Goal: Information Seeking & Learning: Learn about a topic

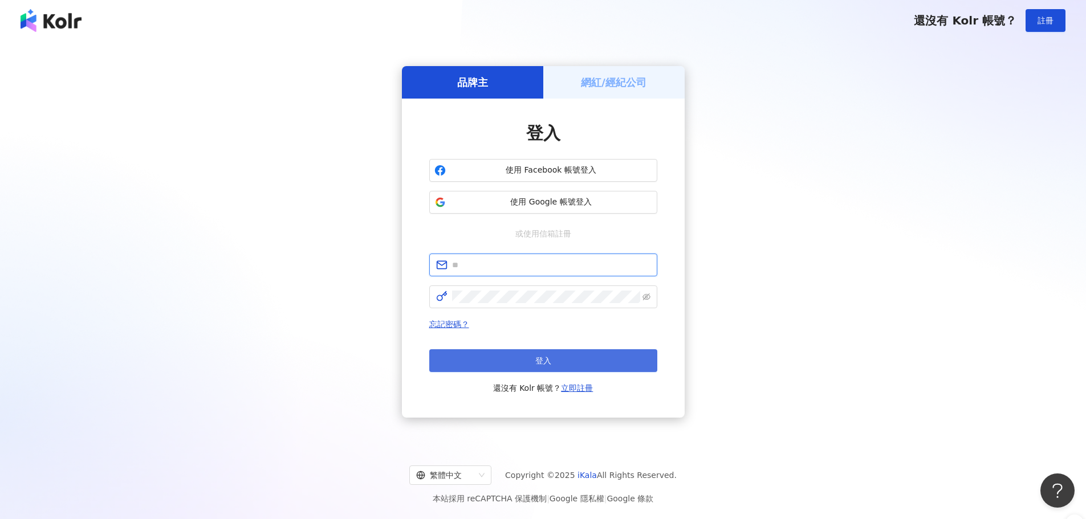
type input "**********"
click at [507, 364] on button "登入" at bounding box center [543, 360] width 228 height 23
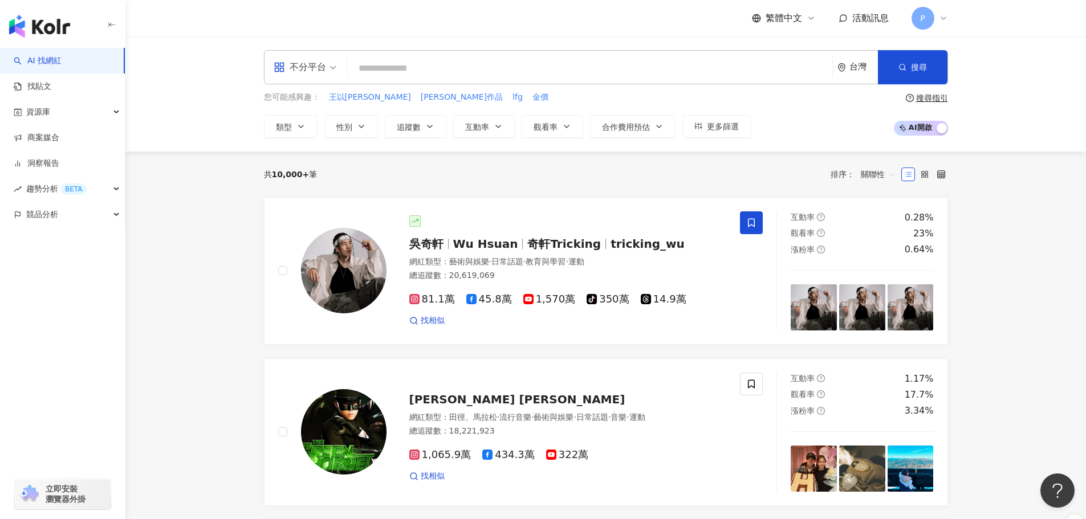
click at [420, 71] on input "search" at bounding box center [589, 69] width 475 height 22
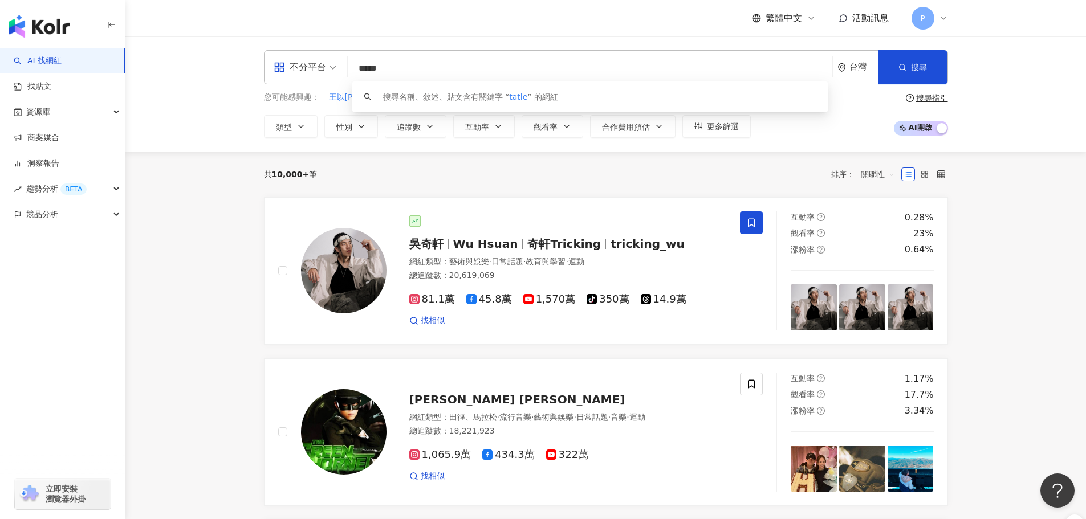
type input "******"
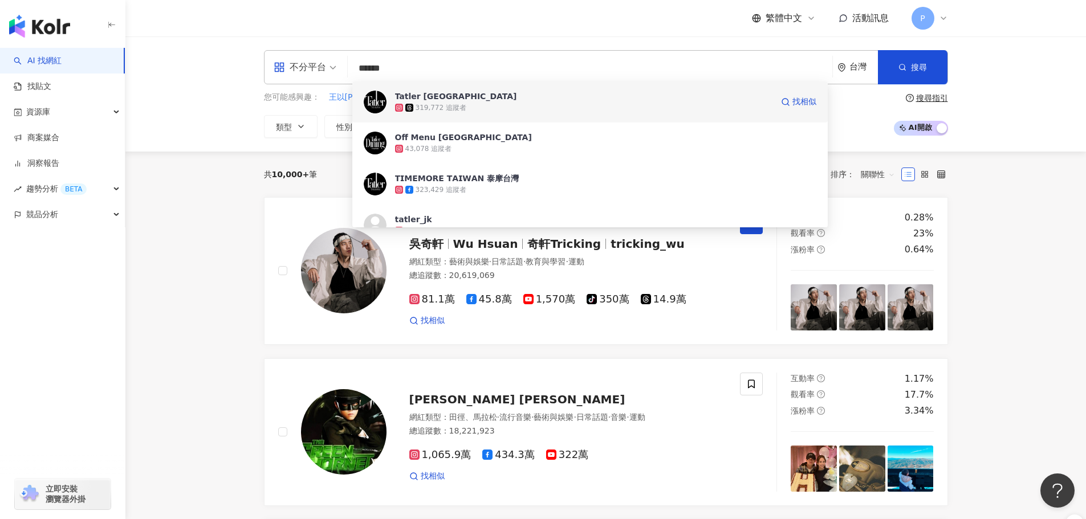
click at [466, 101] on span "Tatler Taiwan" at bounding box center [583, 96] width 377 height 11
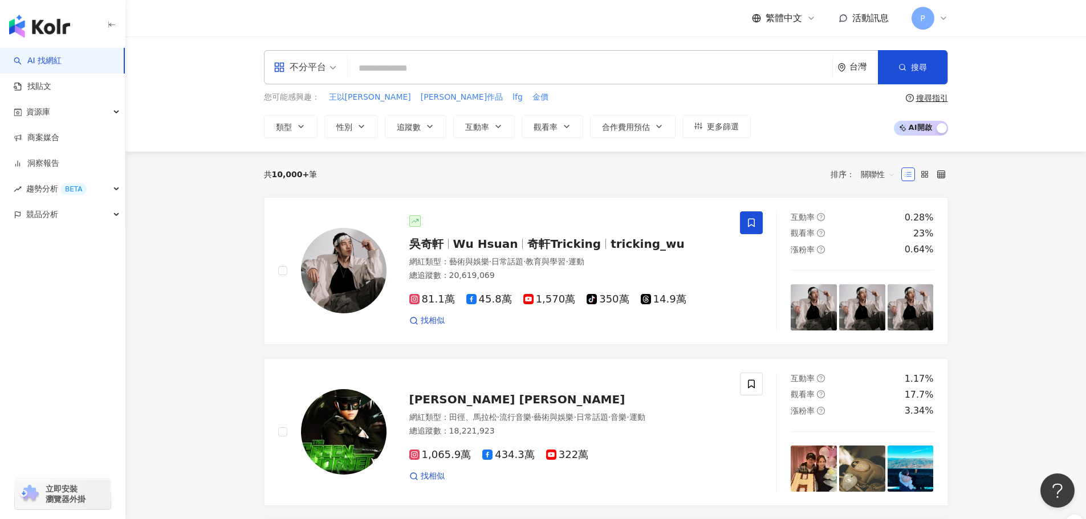
click at [414, 63] on input "search" at bounding box center [589, 69] width 475 height 22
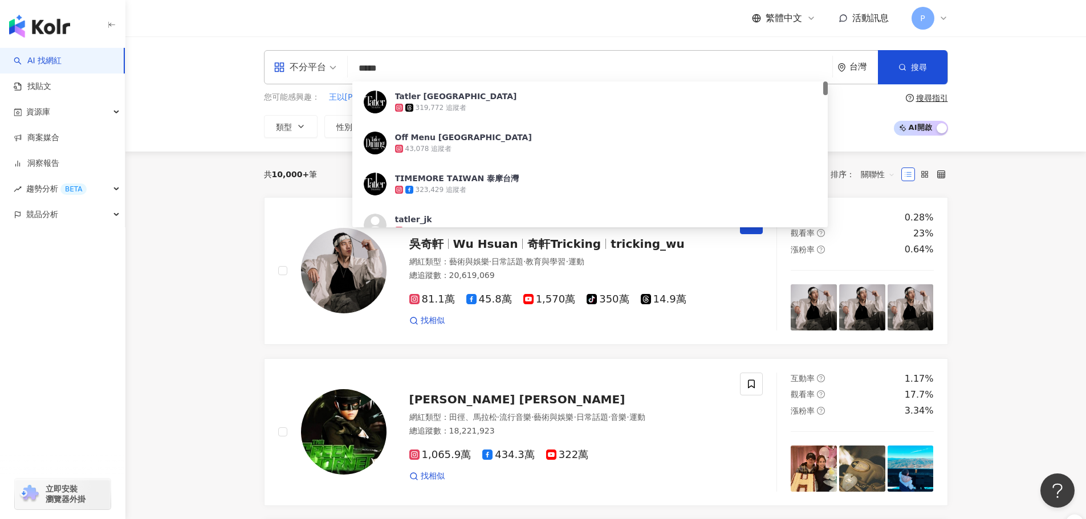
type input "*****"
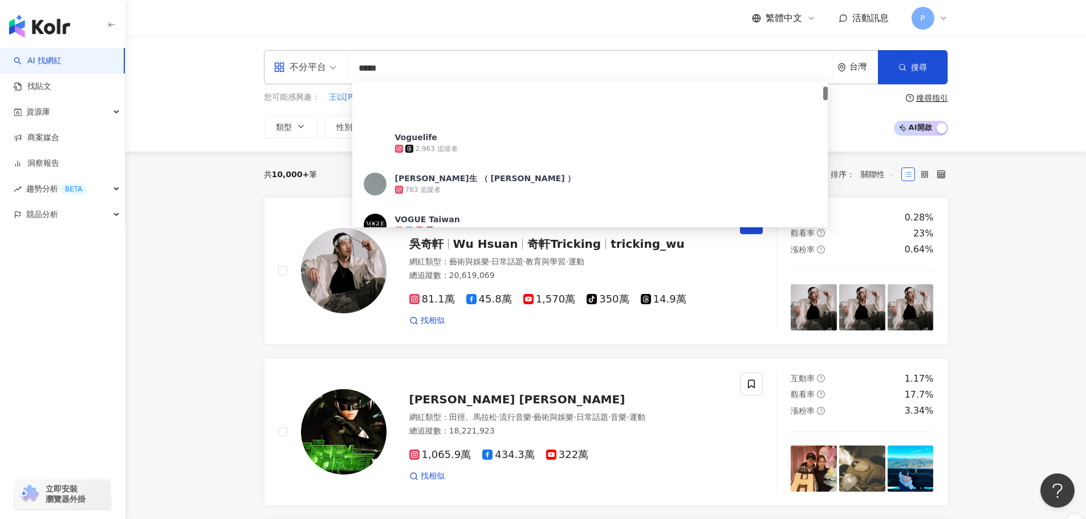
scroll to position [57, 0]
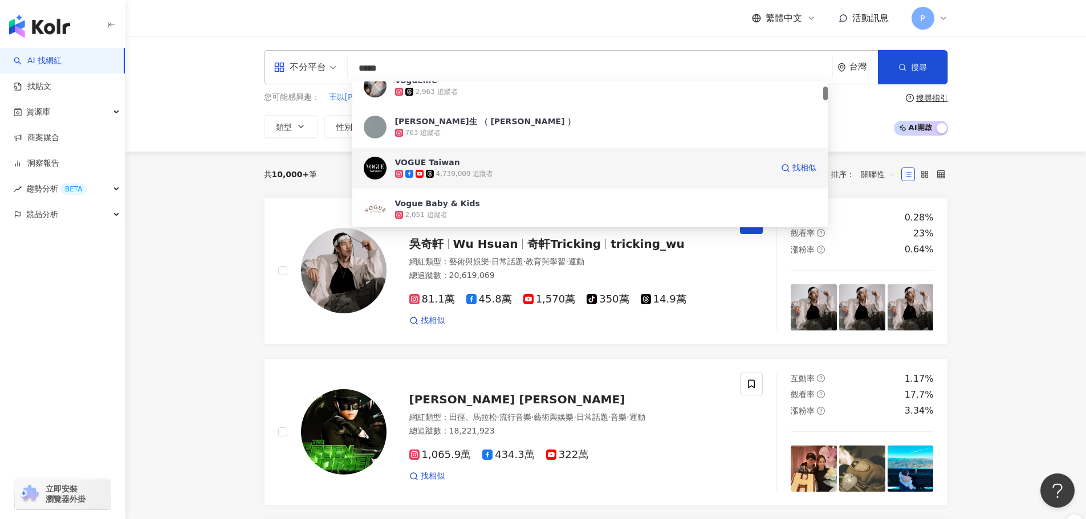
click at [475, 164] on span "VOGUE Taiwan" at bounding box center [583, 162] width 377 height 11
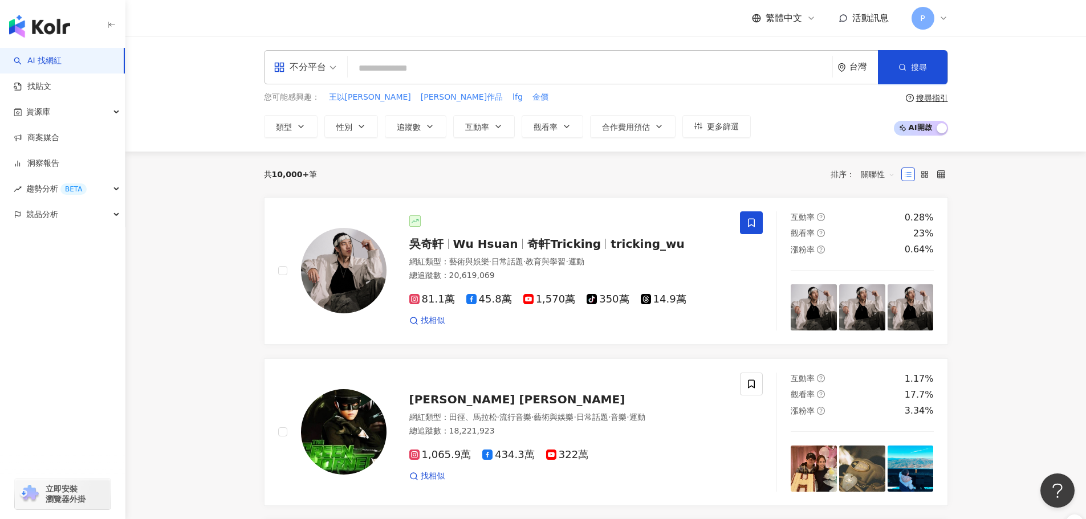
click at [548, 64] on input "search" at bounding box center [589, 69] width 475 height 22
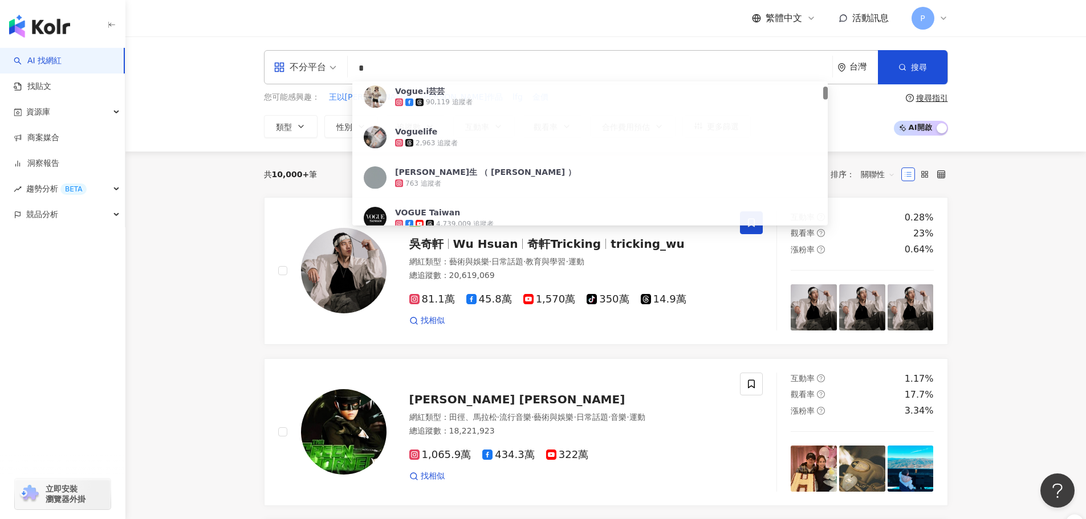
type input "**"
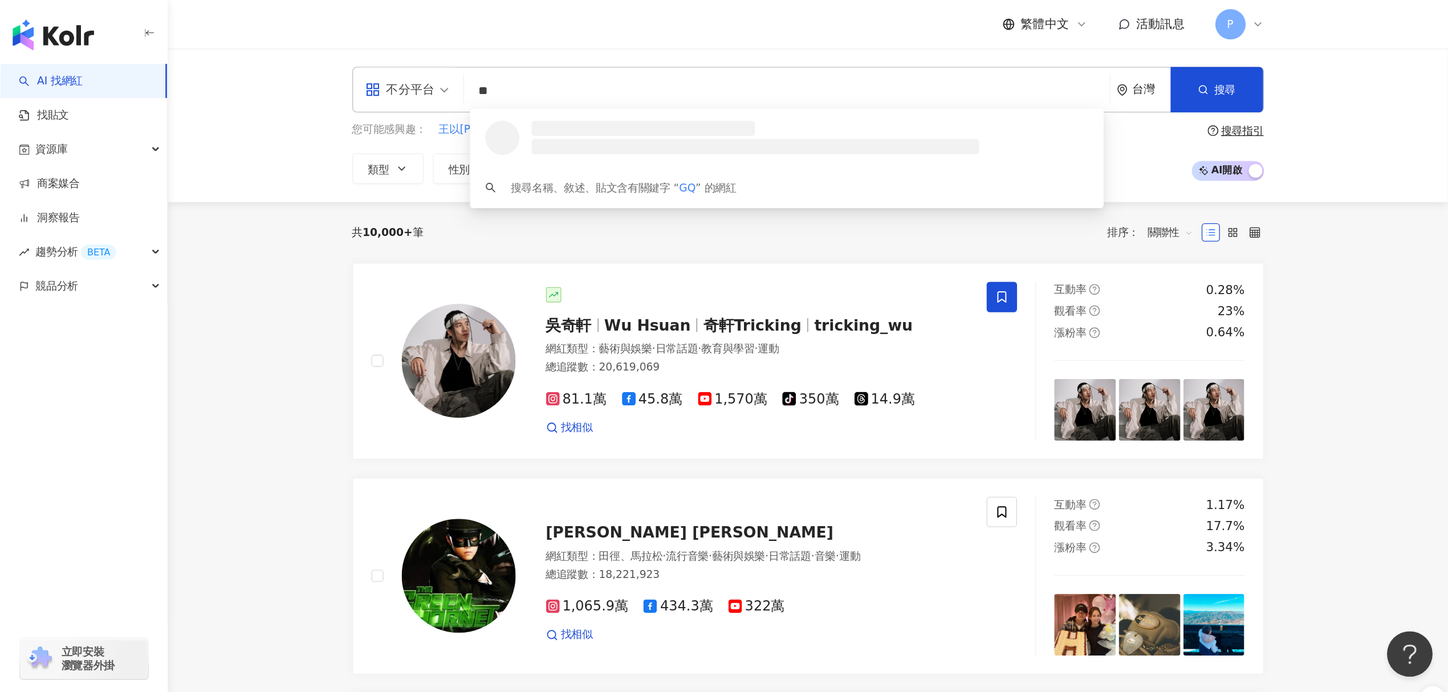
scroll to position [0, 0]
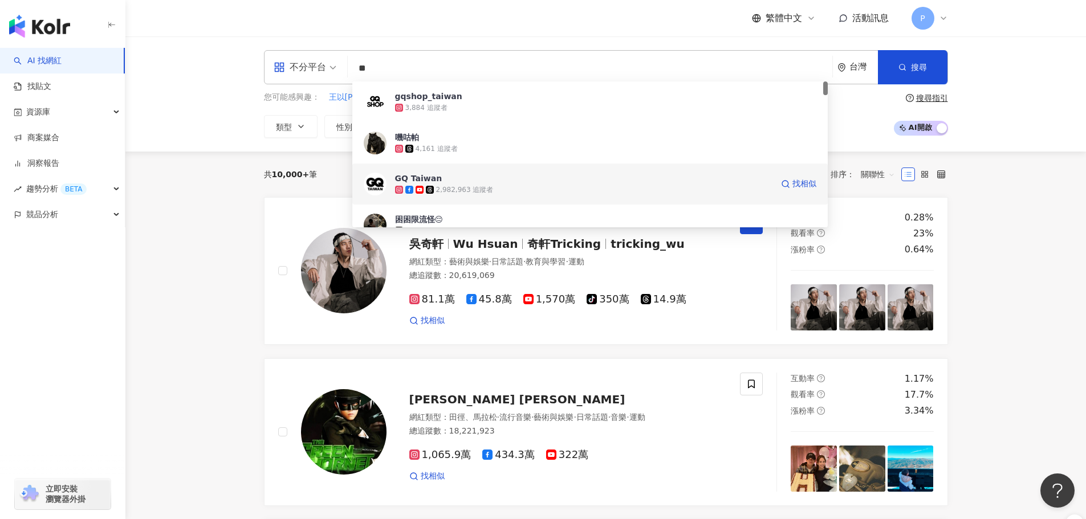
click at [495, 180] on span "GQ Taiwan" at bounding box center [583, 178] width 377 height 11
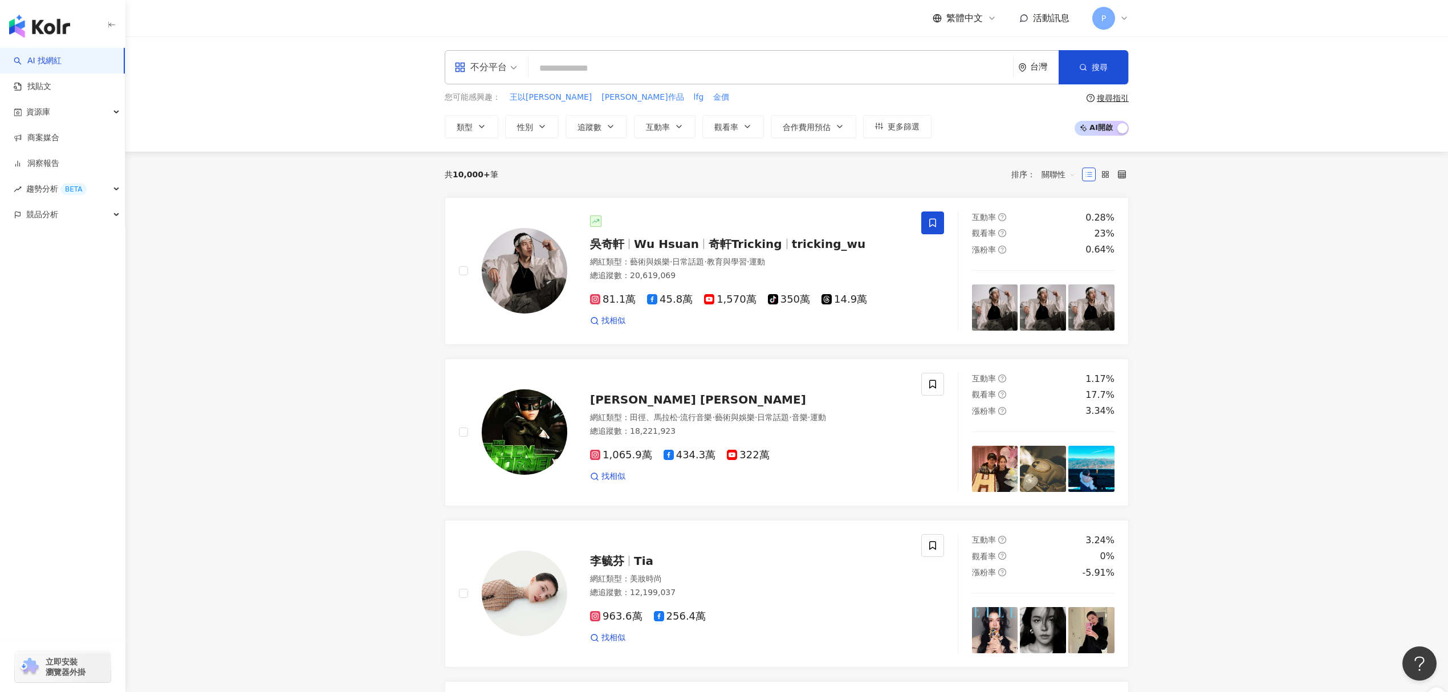
click at [612, 64] on input "search" at bounding box center [770, 69] width 475 height 22
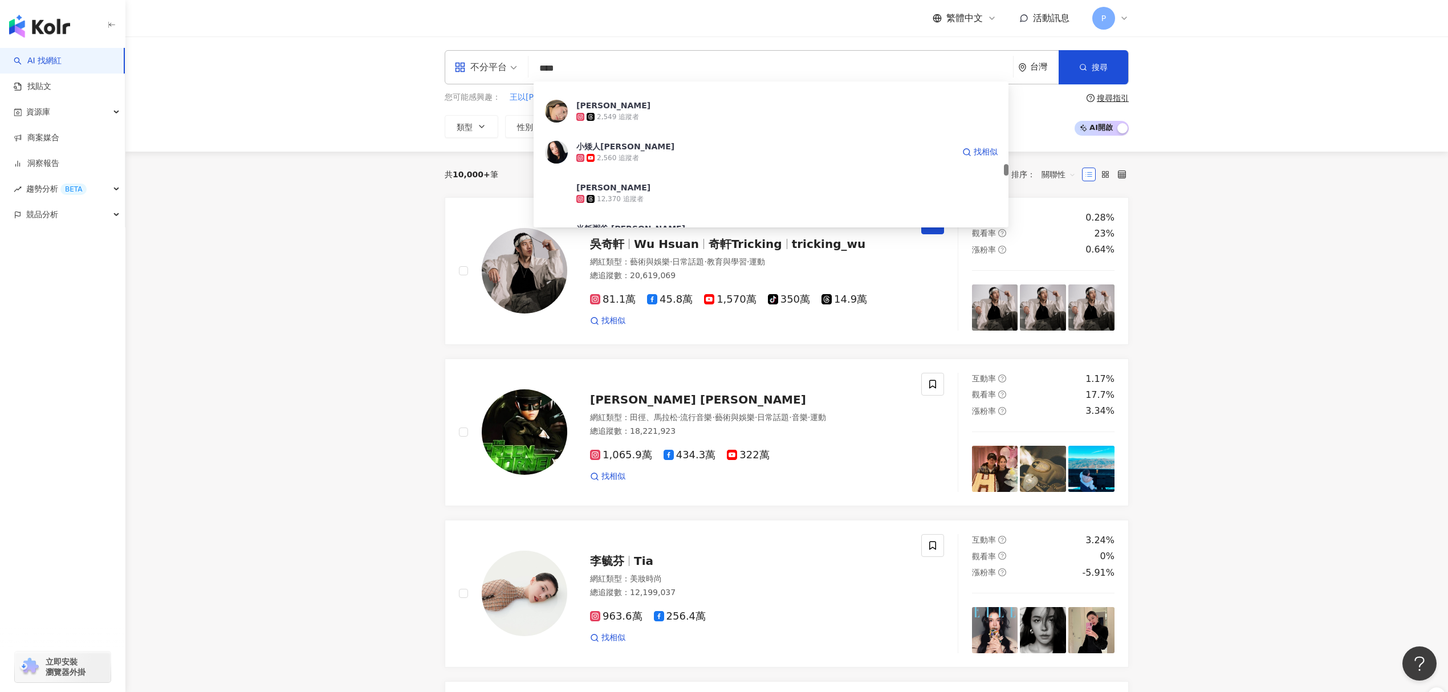
scroll to position [1216, 0]
click at [621, 62] on input "****" at bounding box center [770, 69] width 475 height 22
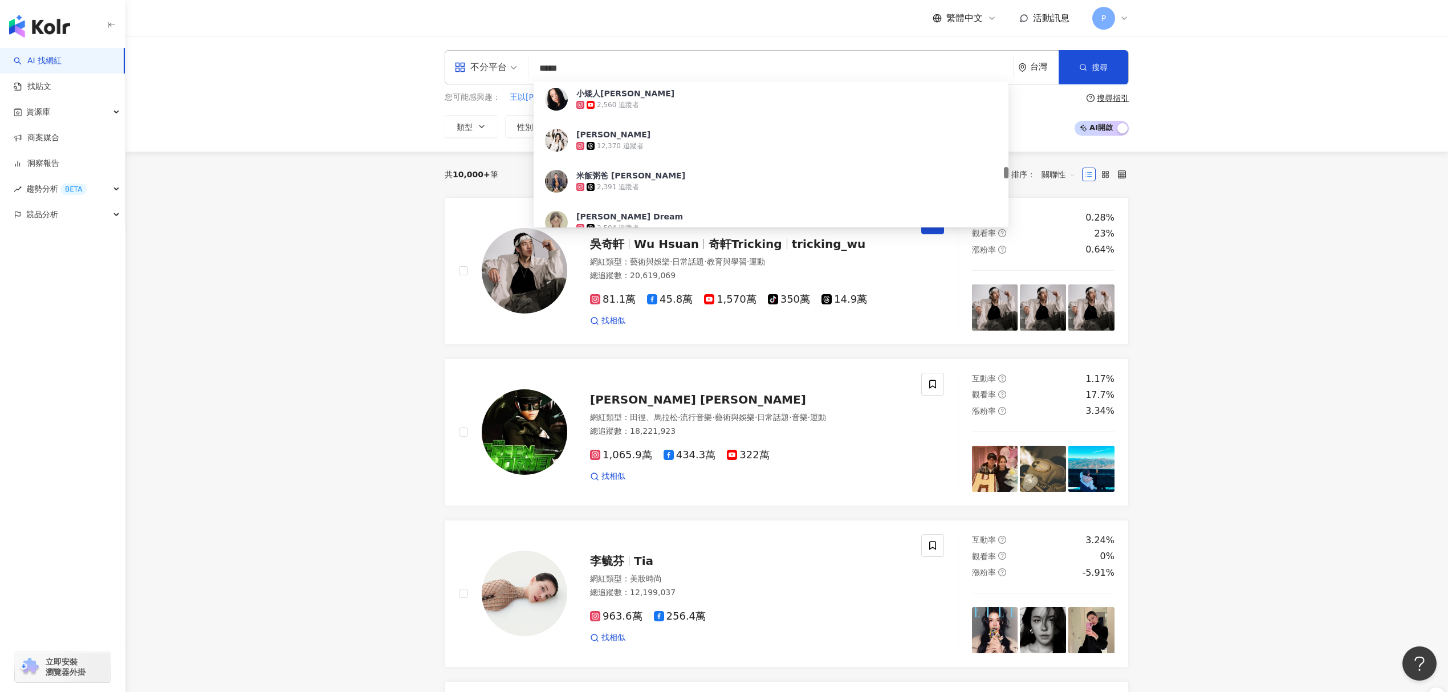
scroll to position [0, 0]
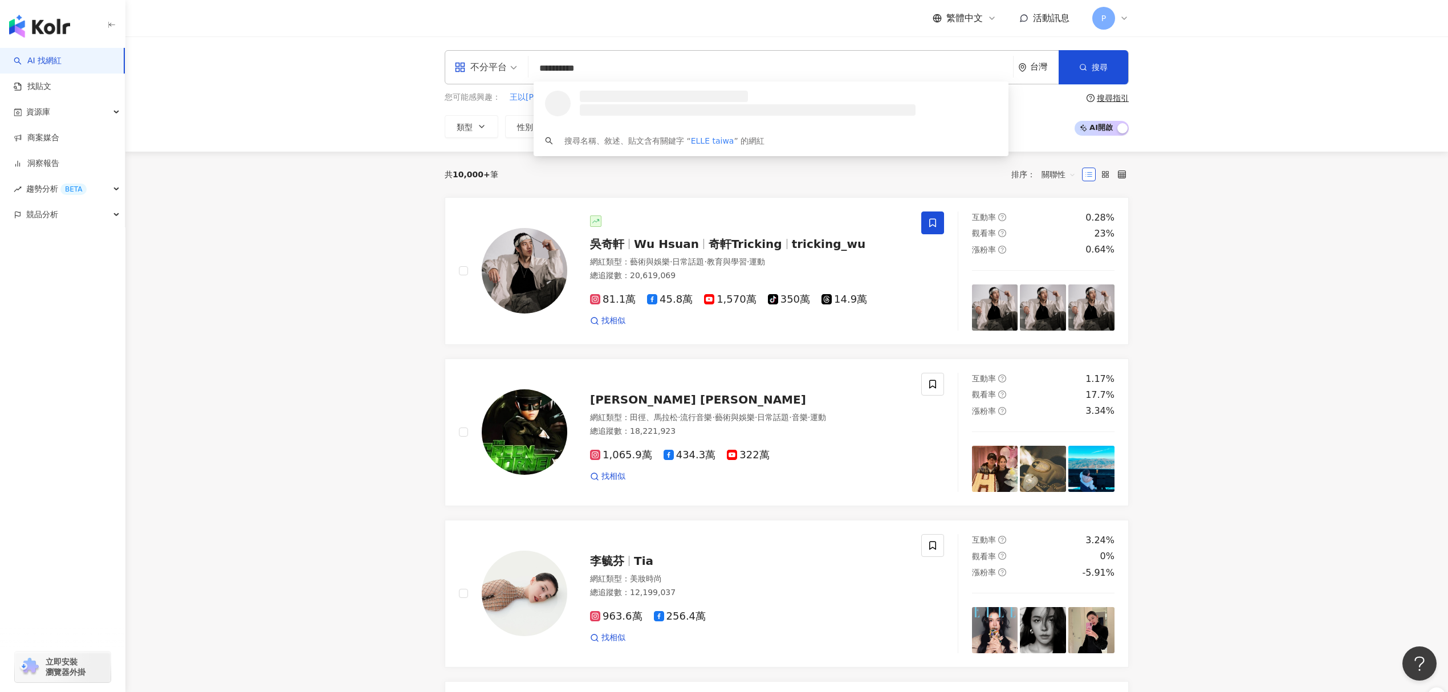
type input "**********"
click at [661, 101] on span "ELLE Taiwan" at bounding box center [764, 96] width 377 height 11
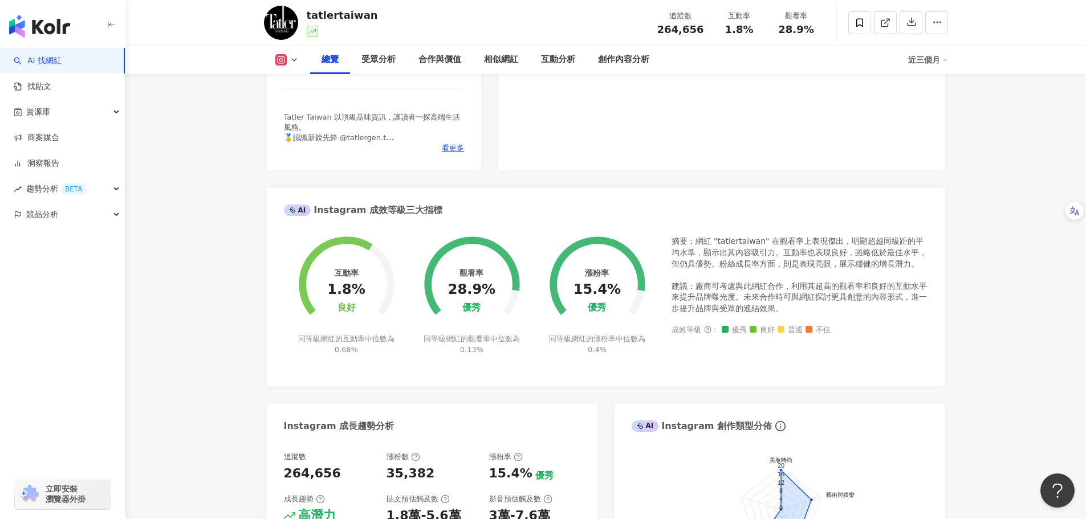
scroll to position [570, 0]
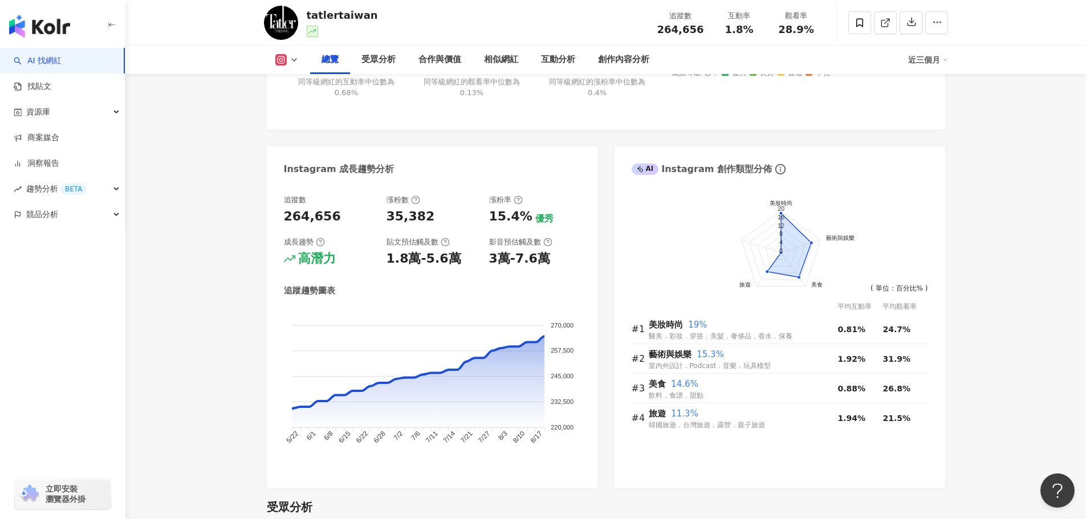
click at [941, 64] on div "近三個月" at bounding box center [928, 60] width 40 height 18
click at [935, 104] on link "近六個月" at bounding box center [933, 107] width 32 height 13
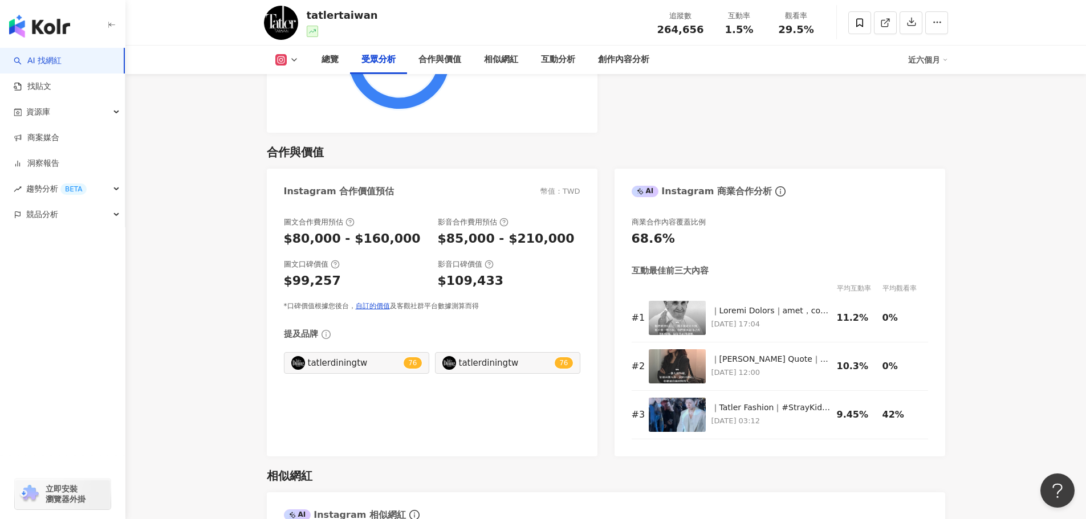
scroll to position [1539, 0]
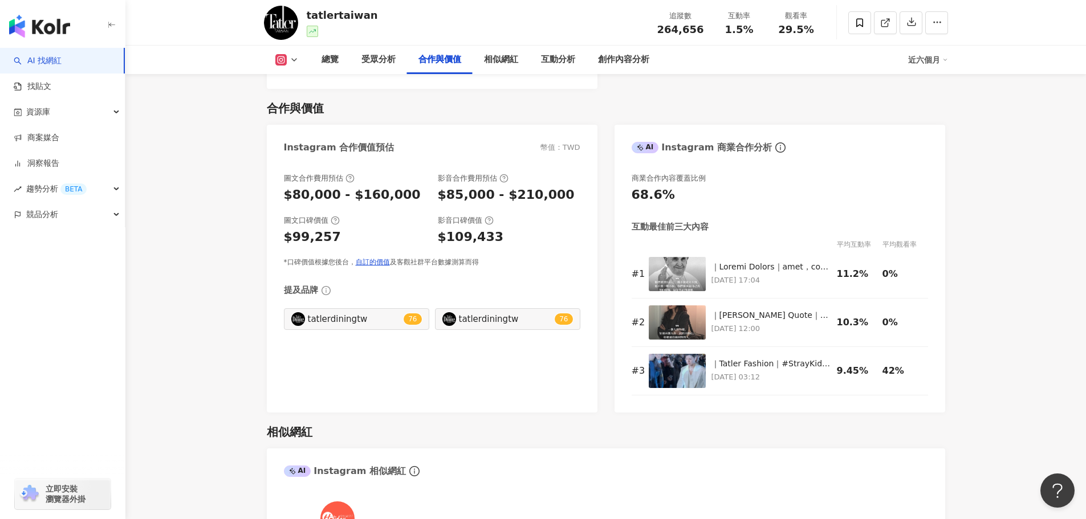
click at [542, 55] on div "互動分析" at bounding box center [558, 60] width 34 height 14
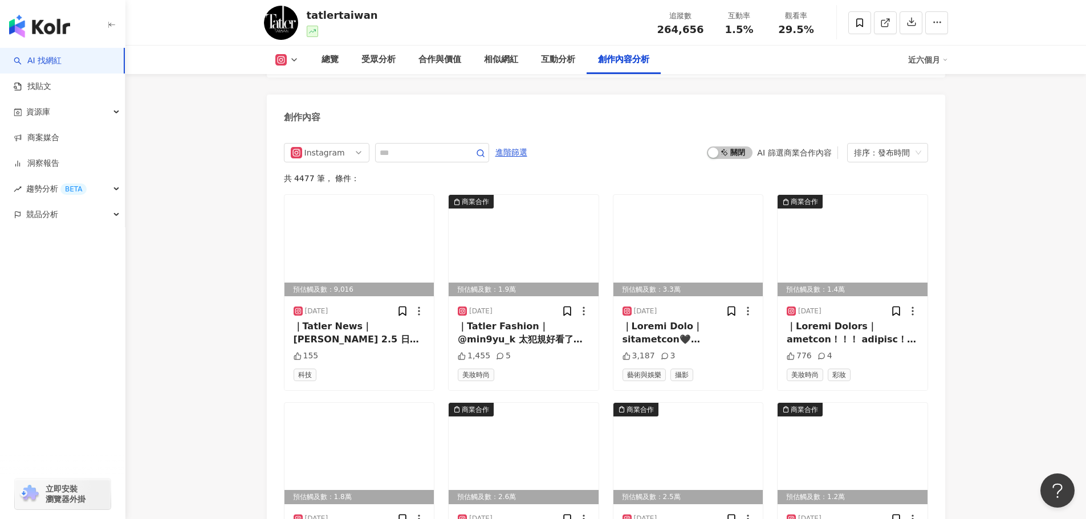
scroll to position [3580, 0]
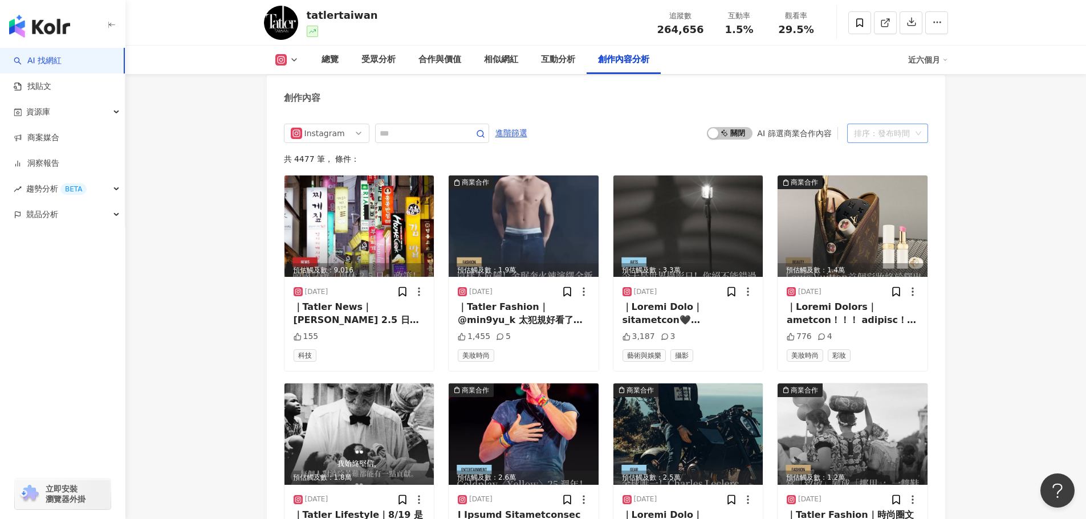
click at [870, 124] on div "排序：發布時間" at bounding box center [882, 133] width 57 height 18
click at [870, 166] on div "互動數" at bounding box center [887, 159] width 76 height 19
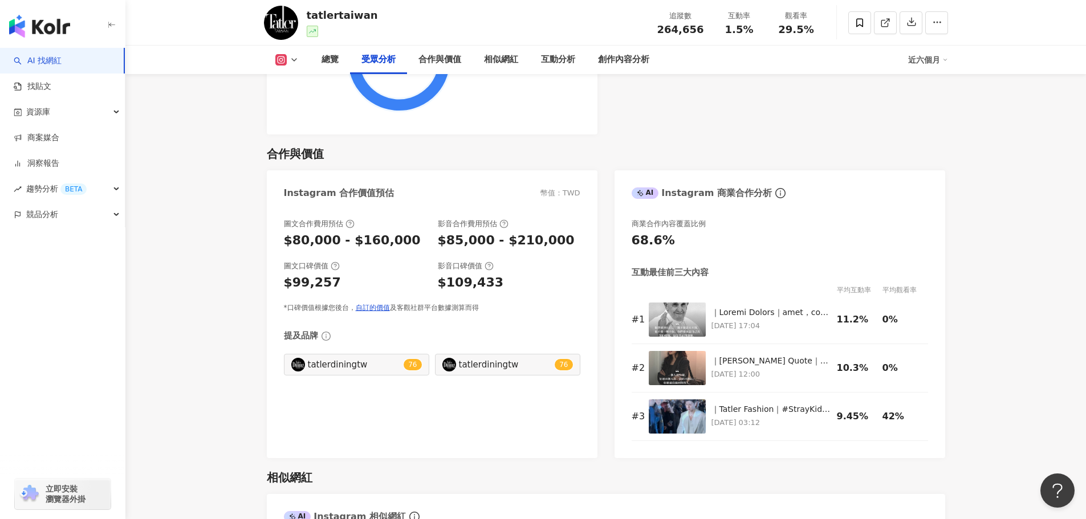
scroll to position [1455, 0]
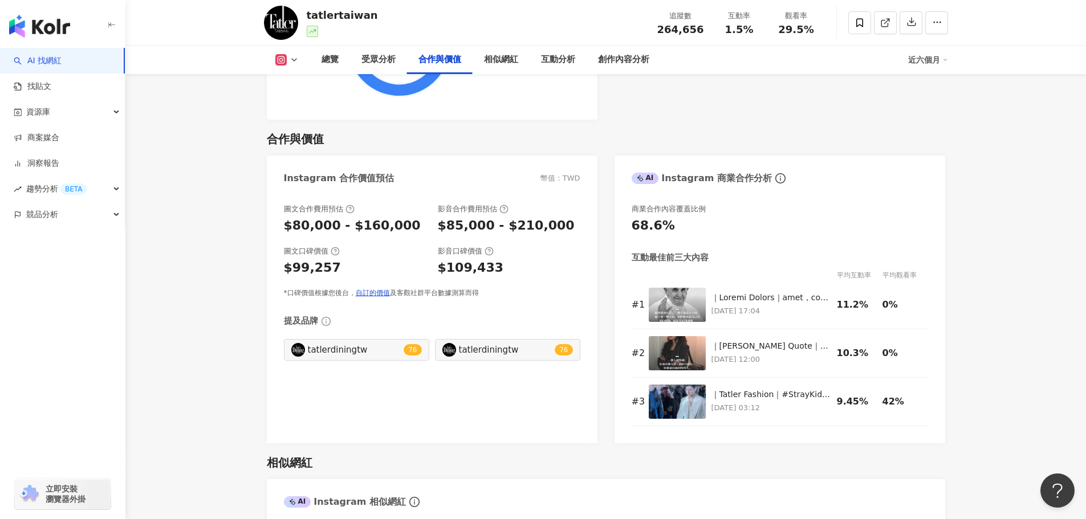
scroll to position [1740, 0]
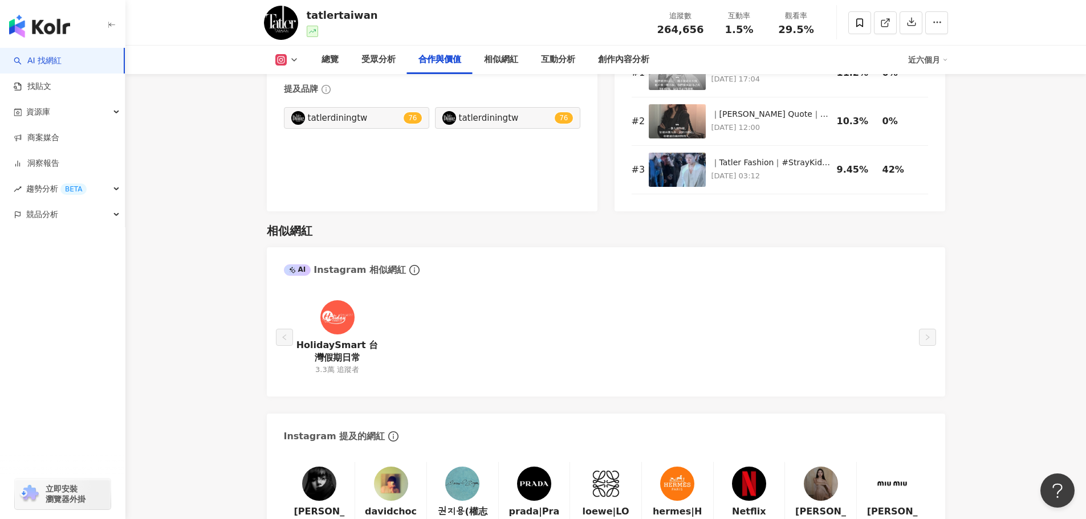
click at [995, 353] on main "26.5萬 5.5萬 tatlertaiwan 追蹤數 264,656 互動率 1.5% 觀看率 29.5% 總覽 受眾分析 合作與價值 相似網紅 互動分析 …" at bounding box center [605, 489] width 961 height 4385
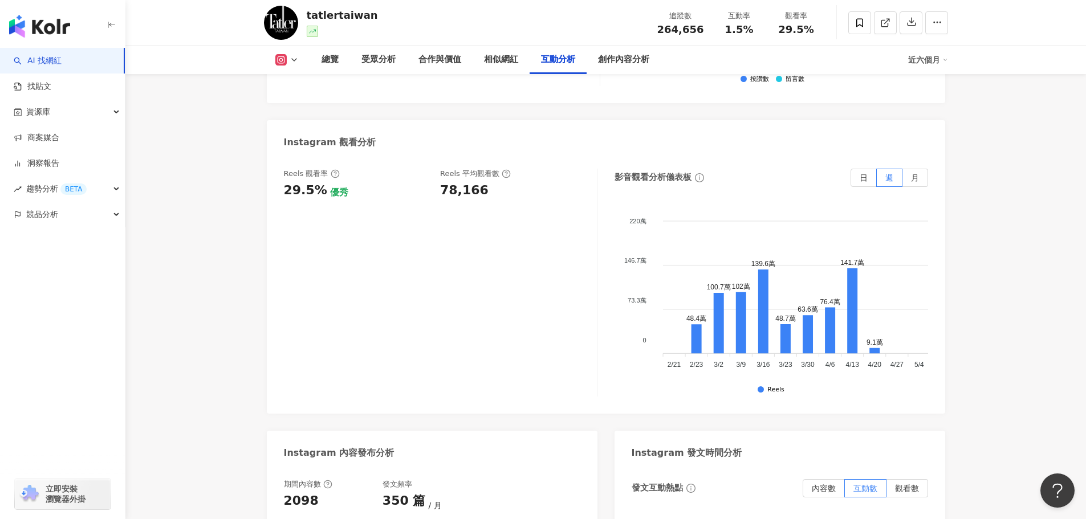
scroll to position [2766, 0]
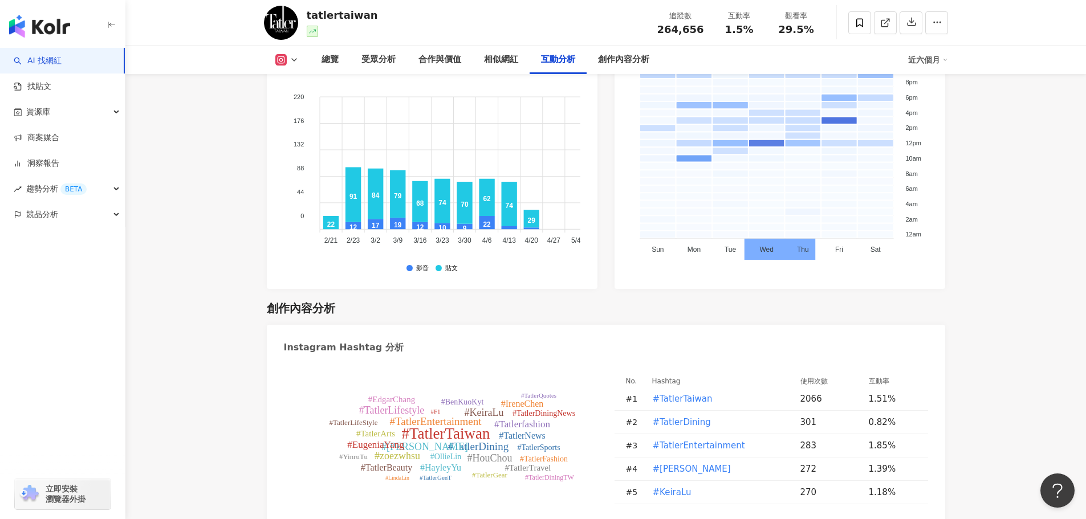
scroll to position [3279, 0]
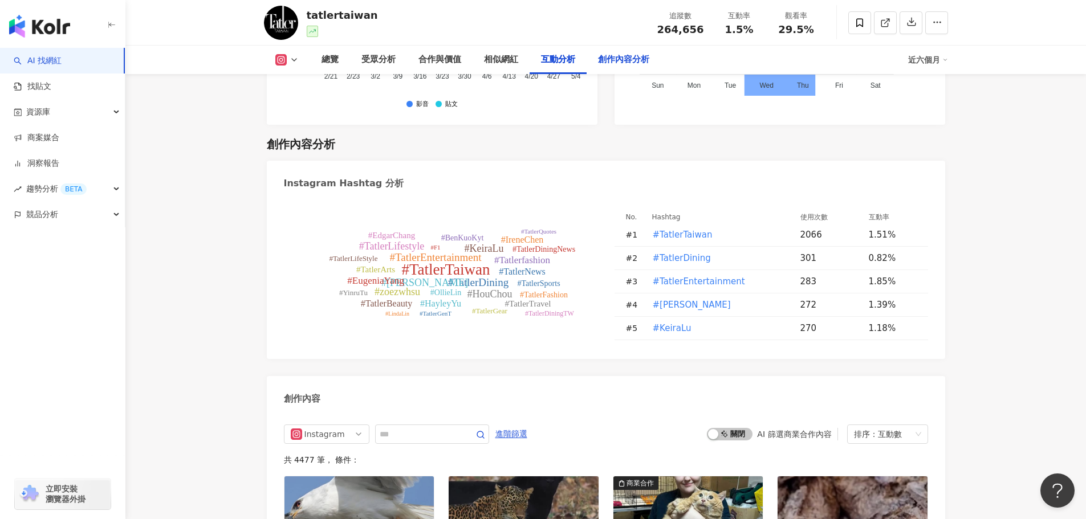
click at [627, 62] on div "創作內容分析" at bounding box center [623, 60] width 51 height 14
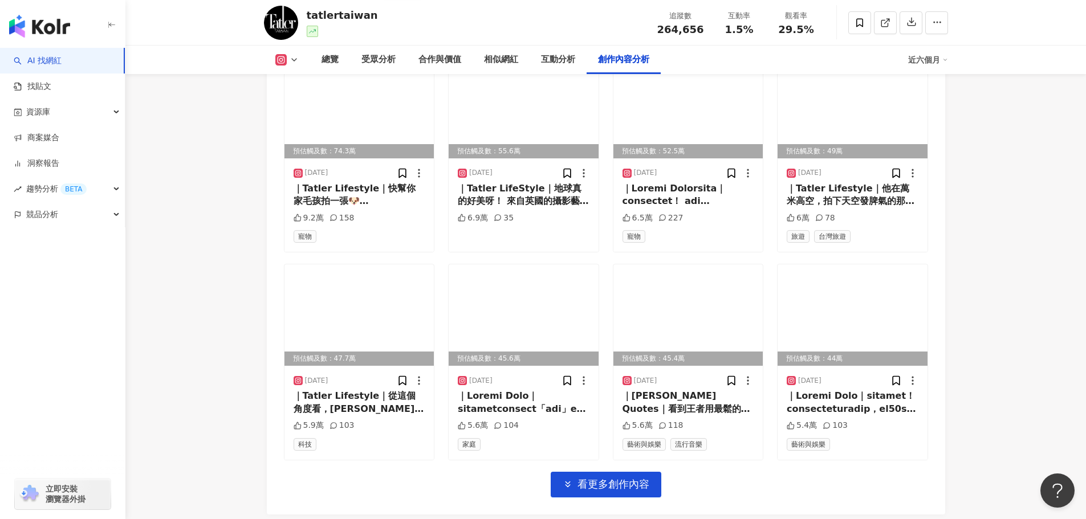
scroll to position [3969, 0]
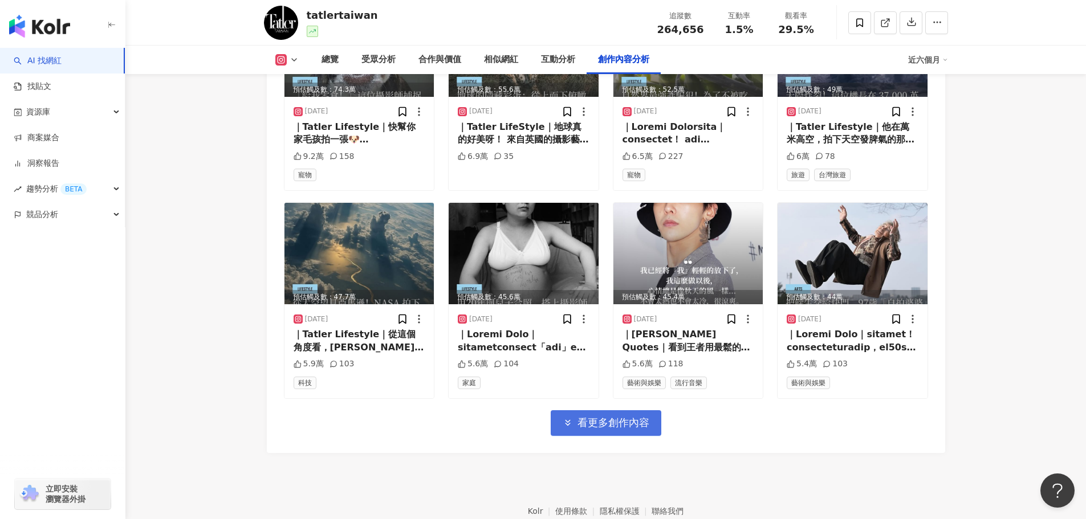
click at [641, 417] on span "看更多創作內容" at bounding box center [613, 423] width 72 height 13
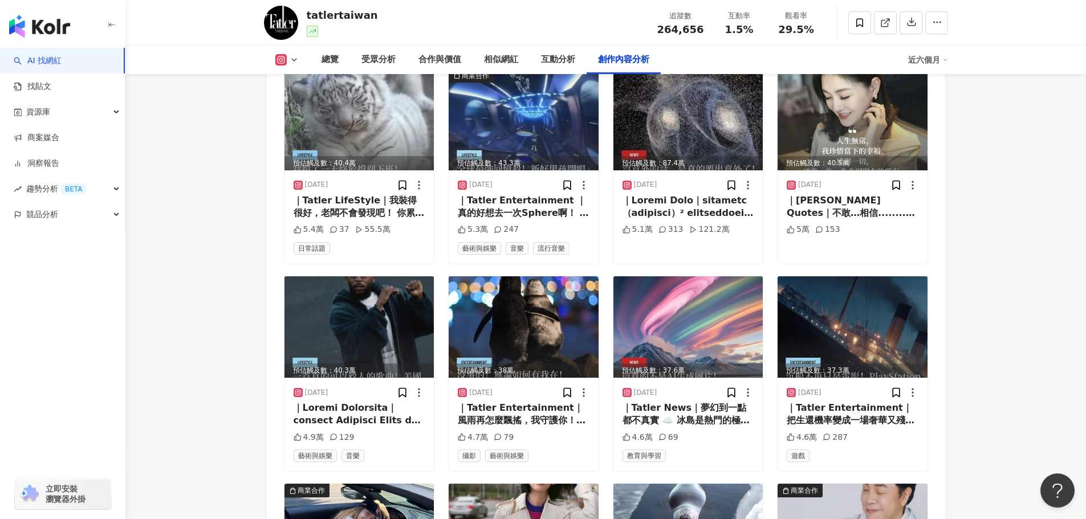
scroll to position [4635, 0]
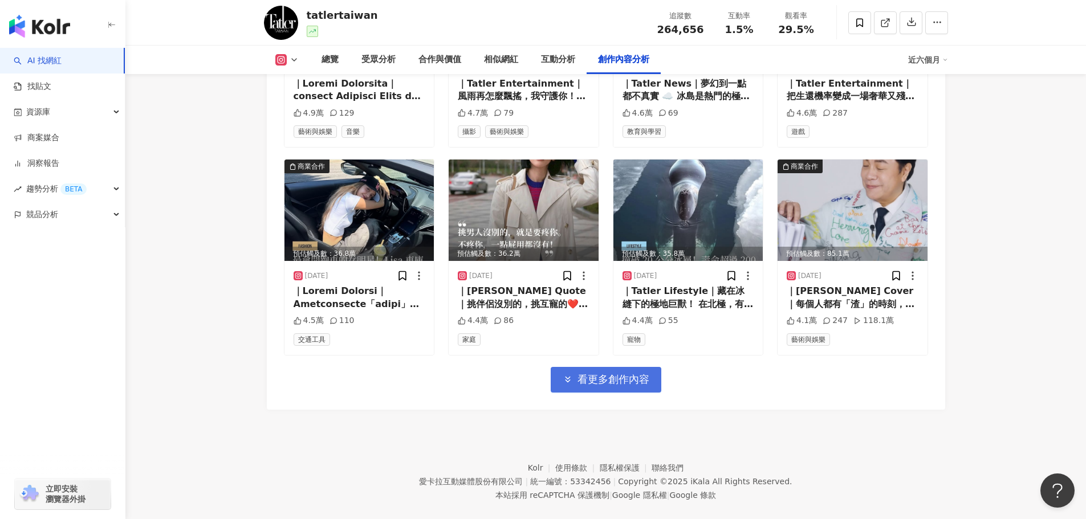
click at [600, 373] on span "看更多創作內容" at bounding box center [613, 379] width 72 height 13
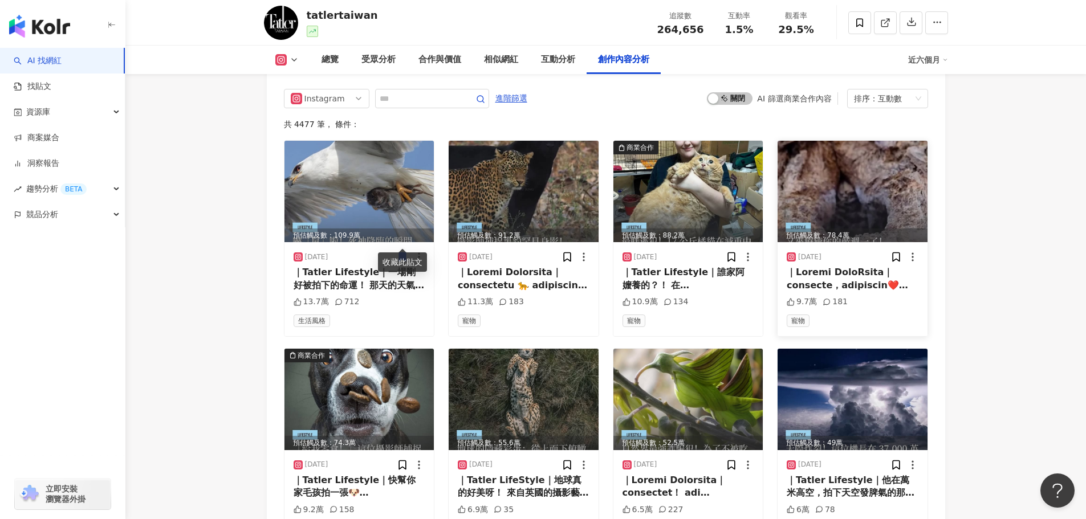
scroll to position [3552, 0]
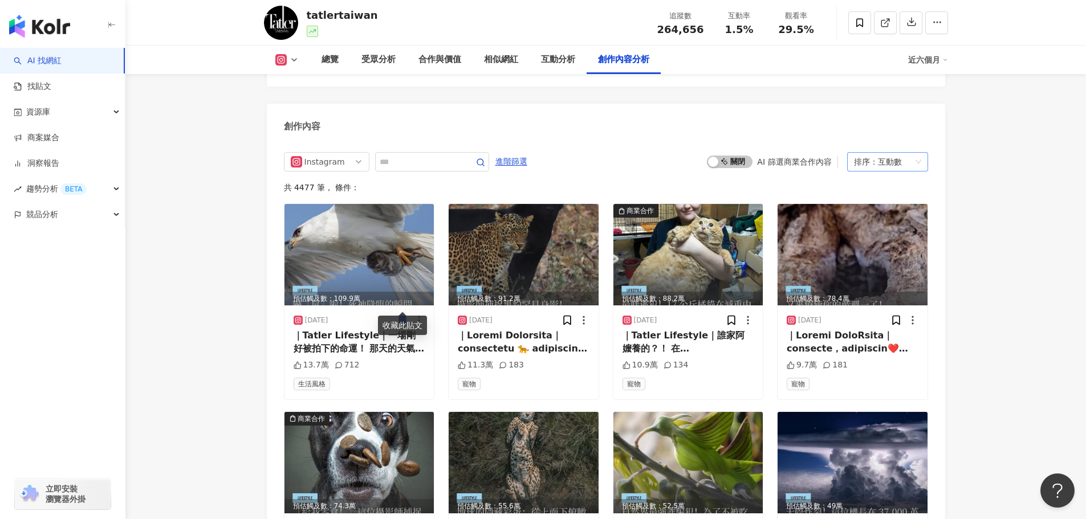
click at [889, 153] on div "互動數" at bounding box center [890, 162] width 24 height 18
click at [877, 226] on div "按讚數" at bounding box center [887, 227] width 63 height 13
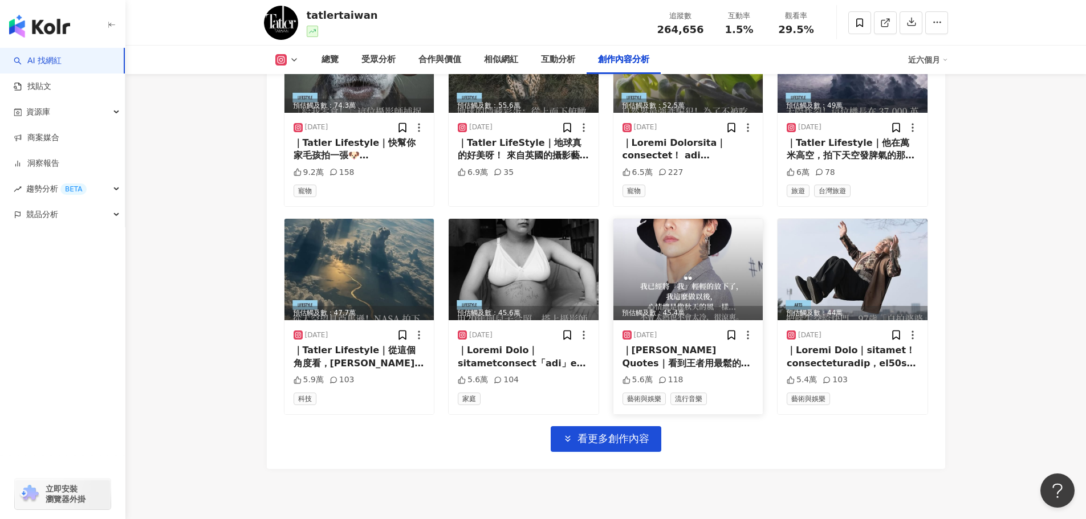
scroll to position [3964, 0]
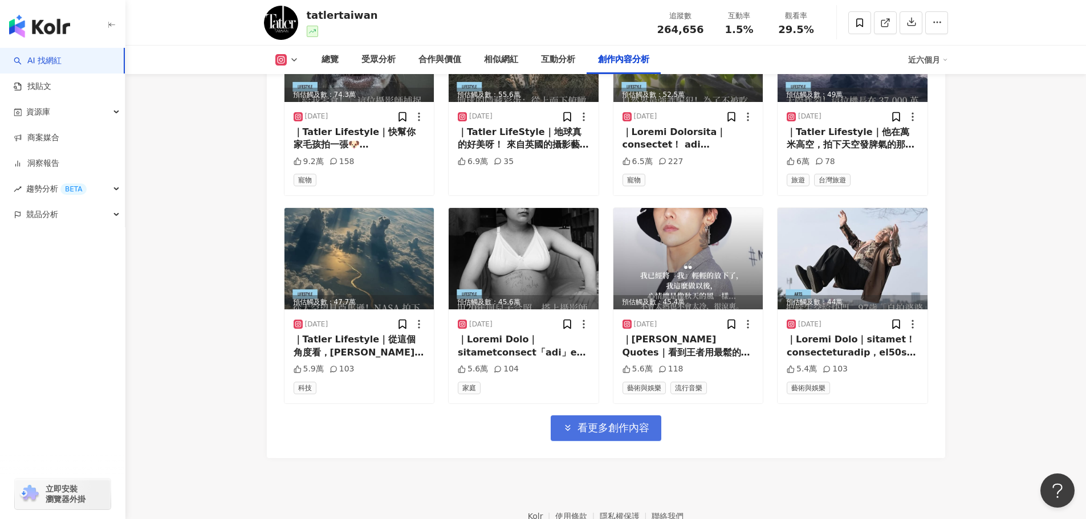
click at [645, 422] on span "看更多創作內容" at bounding box center [613, 428] width 72 height 13
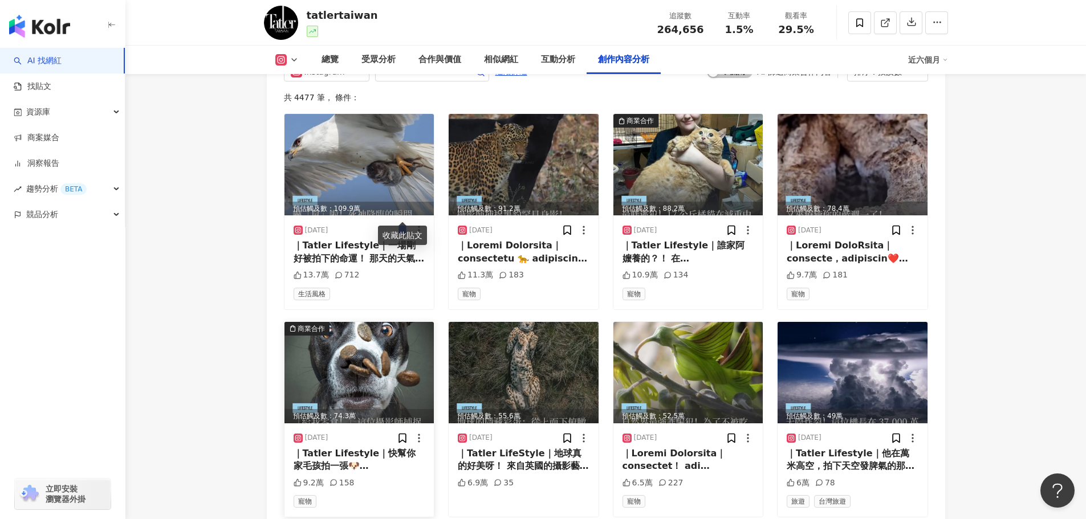
scroll to position [3622, 0]
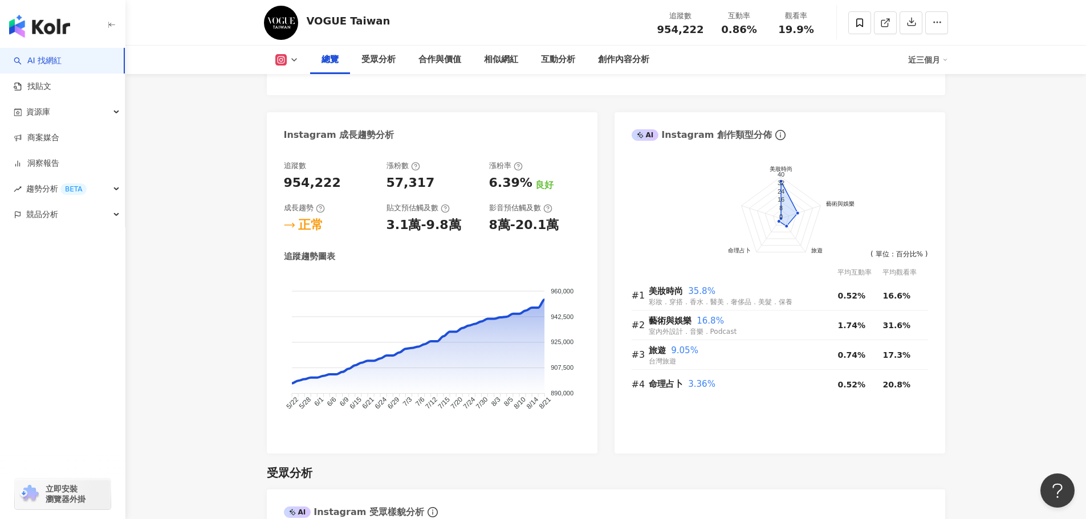
scroll to position [570, 0]
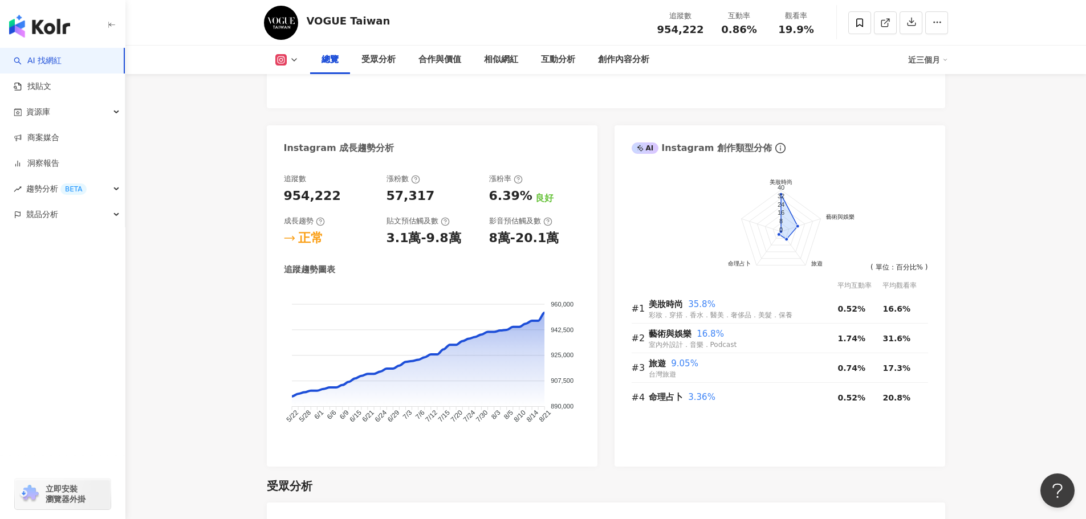
click at [922, 59] on div "近三個月" at bounding box center [928, 60] width 40 height 18
click at [931, 108] on link "近六個月" at bounding box center [933, 107] width 32 height 13
click at [934, 60] on div "近三個月" at bounding box center [928, 60] width 40 height 18
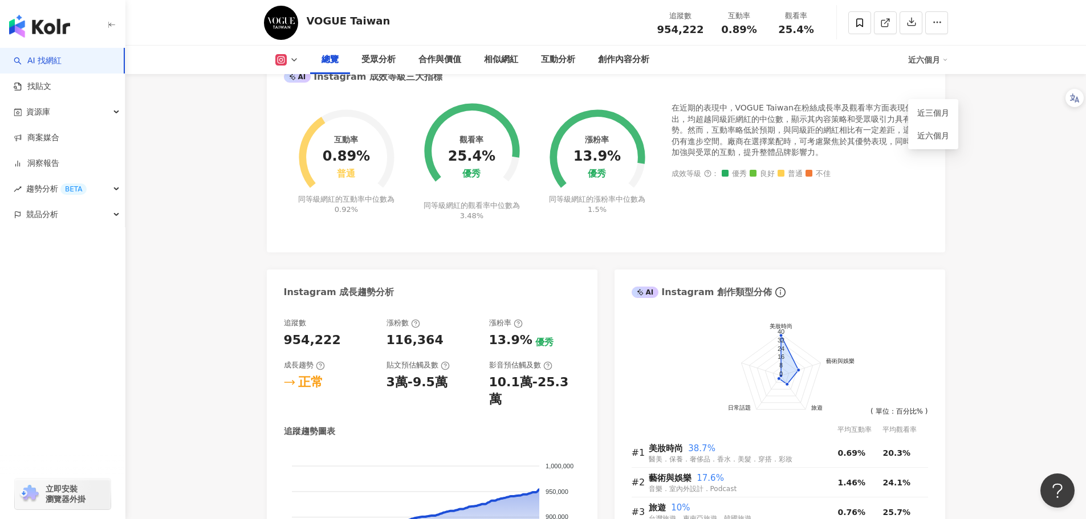
scroll to position [399, 0]
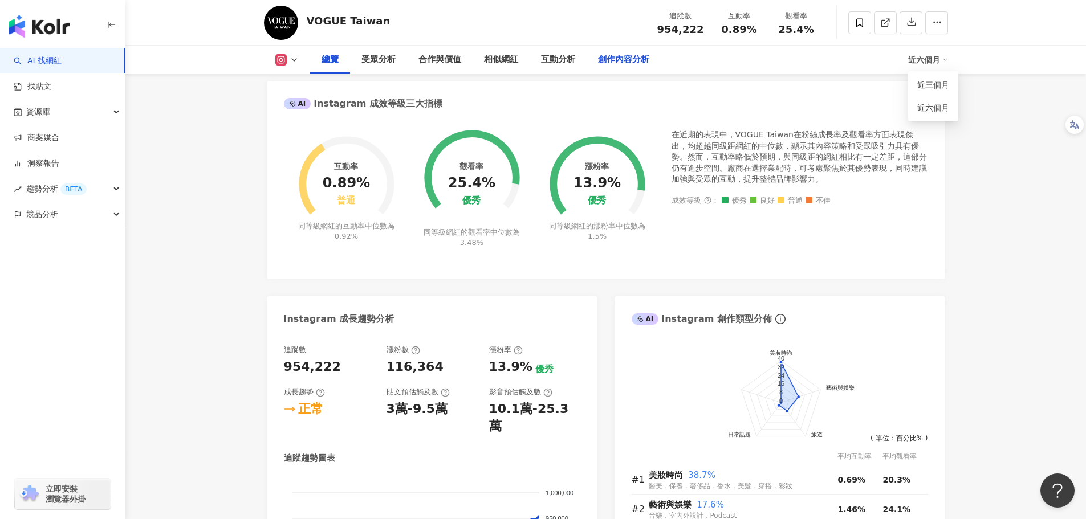
click at [613, 62] on div "創作內容分析" at bounding box center [623, 60] width 51 height 14
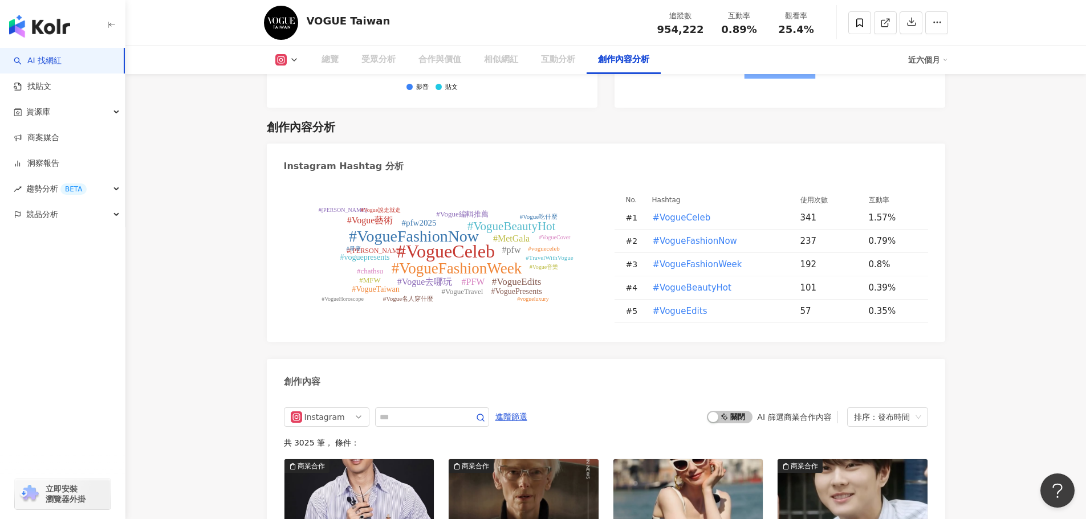
scroll to position [3338, 0]
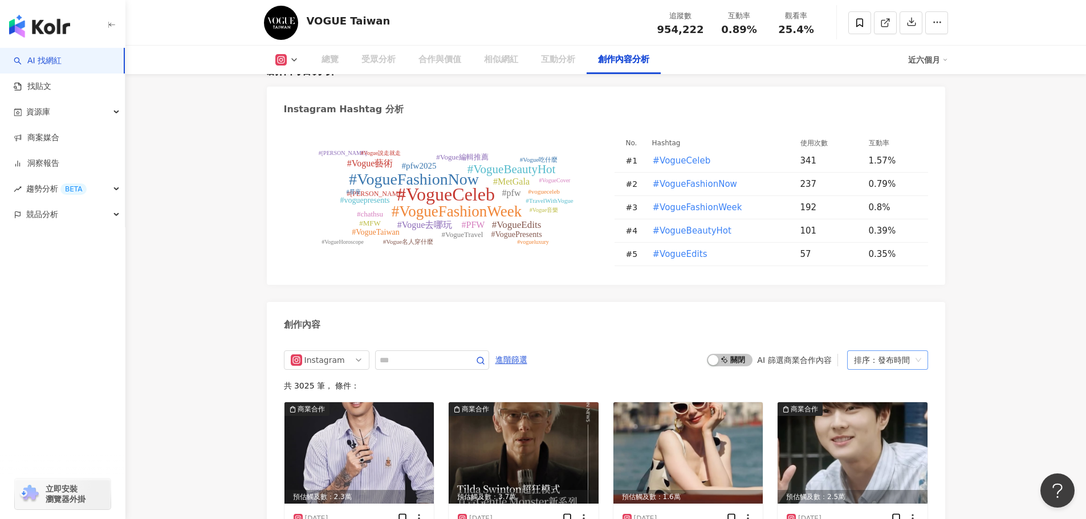
click at [906, 351] on div "排序：發布時間" at bounding box center [882, 360] width 57 height 18
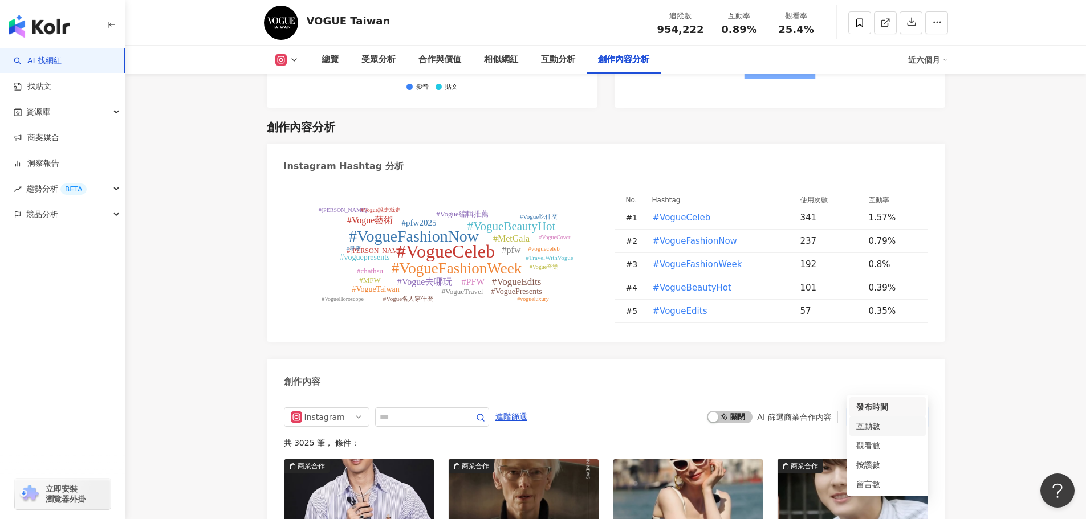
click at [880, 423] on div "互動數" at bounding box center [887, 426] width 63 height 13
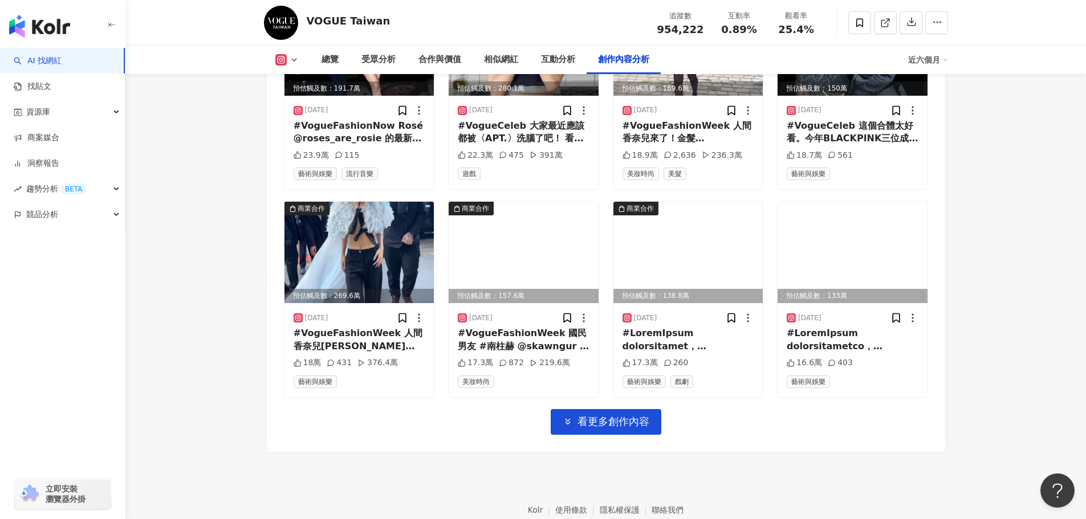
scroll to position [3978, 0]
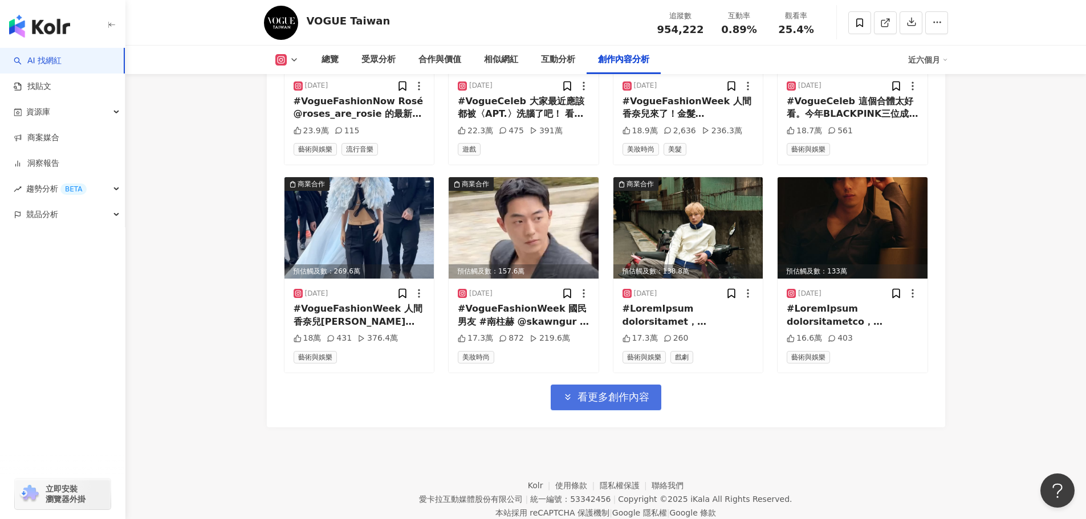
click at [638, 391] on span "看更多創作內容" at bounding box center [613, 397] width 72 height 13
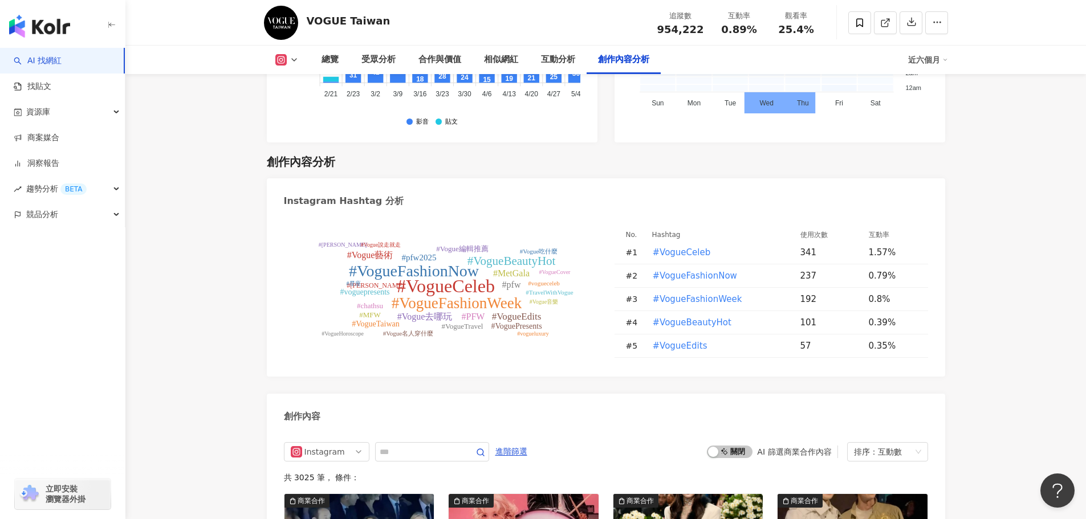
scroll to position [3534, 0]
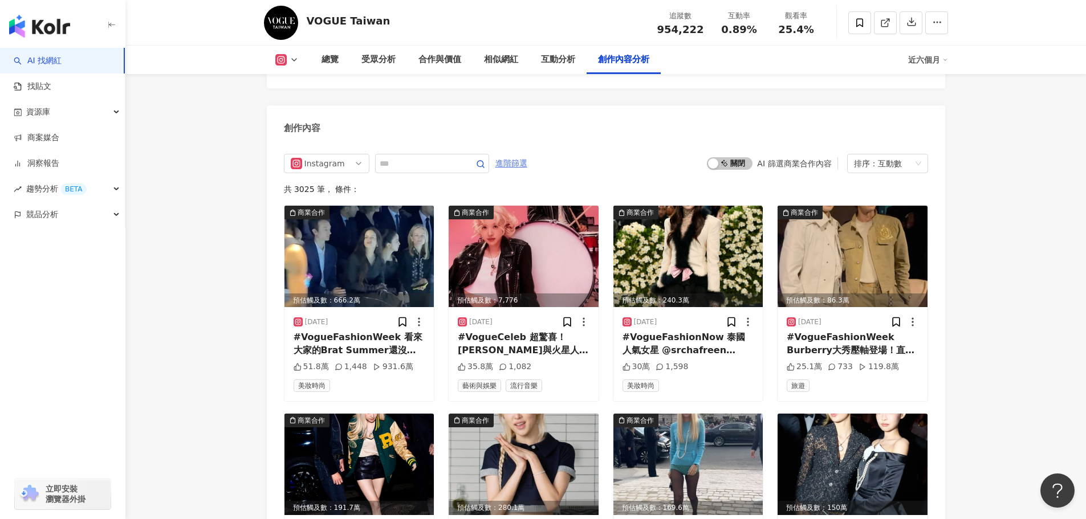
click at [527, 154] on span "進階篩選" at bounding box center [511, 163] width 32 height 18
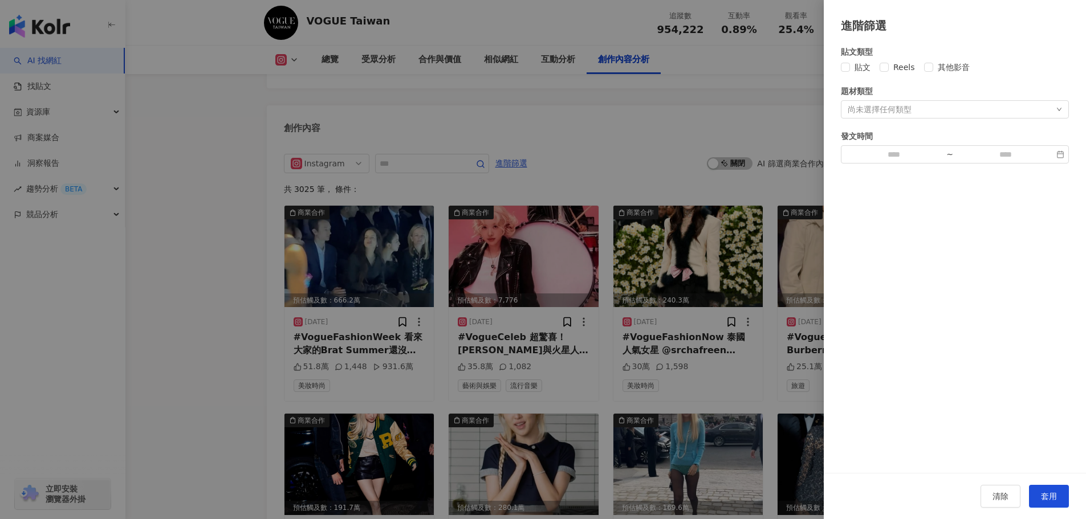
click at [1005, 113] on div "尚未選擇任何類型" at bounding box center [955, 109] width 228 height 18
click at [784, 96] on div at bounding box center [543, 259] width 1086 height 519
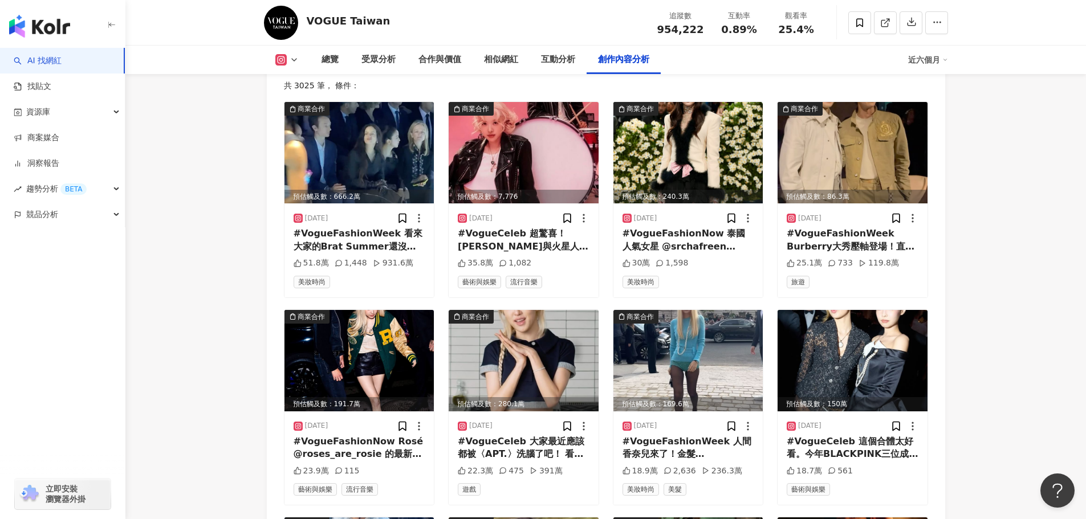
scroll to position [3706, 0]
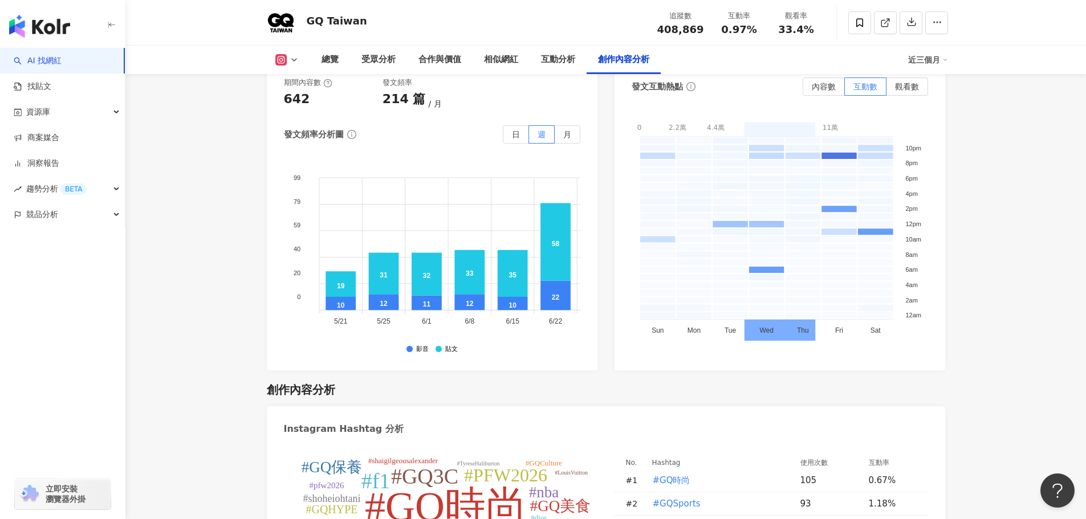
scroll to position [3363, 0]
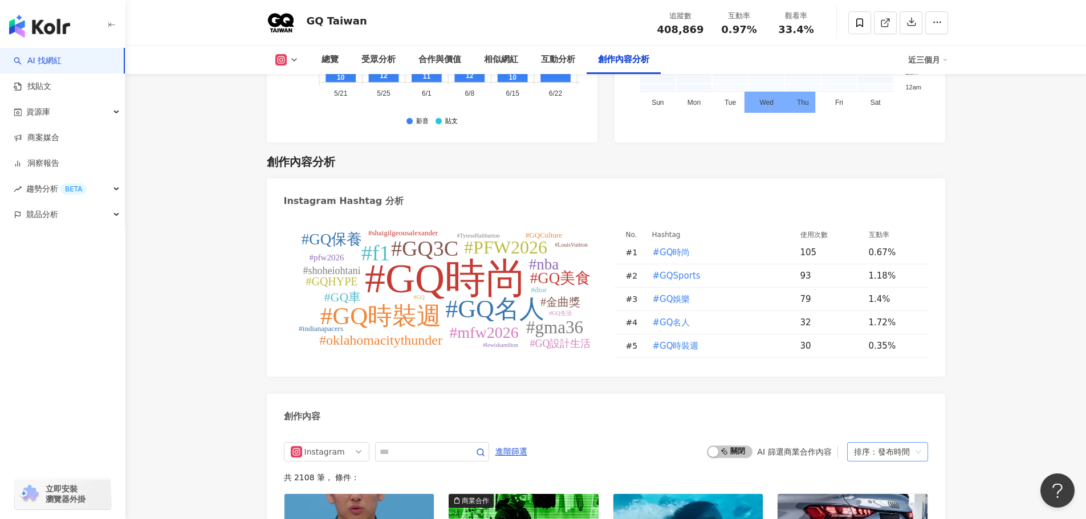
click at [913, 443] on span "排序：發布時間" at bounding box center [887, 452] width 67 height 18
click at [893, 376] on div "互動數" at bounding box center [887, 379] width 63 height 13
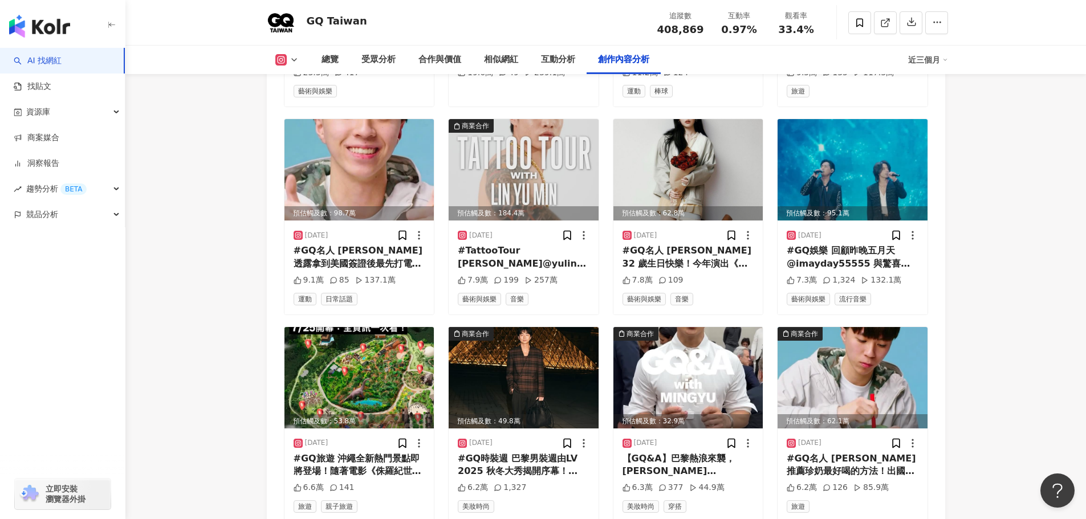
scroll to position [3966, 0]
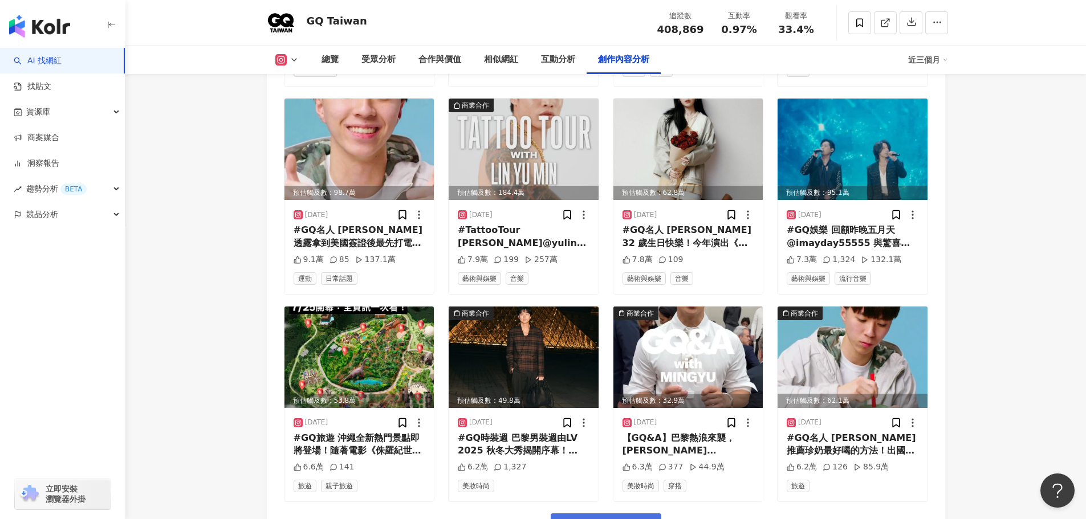
click at [637, 519] on span "看更多創作內容" at bounding box center [613, 526] width 72 height 13
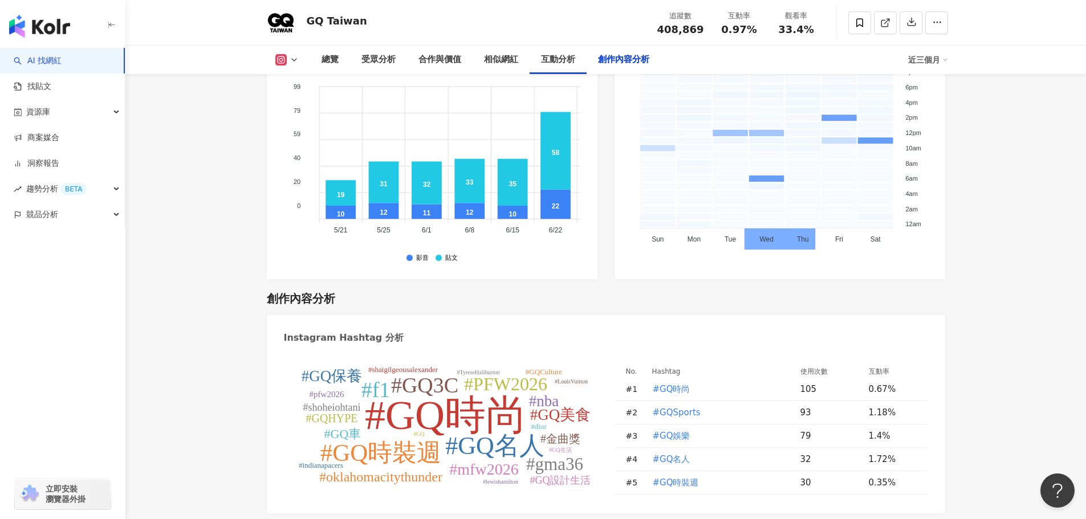
scroll to position [3339, 0]
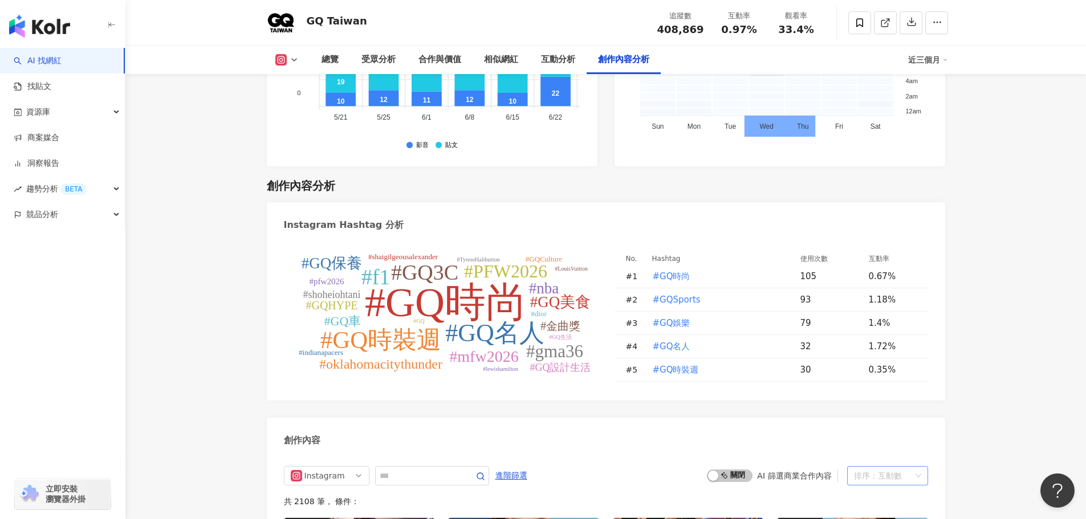
click at [868, 467] on div "排序： 互動數" at bounding box center [882, 476] width 57 height 18
click at [870, 446] on div "按讚數" at bounding box center [887, 442] width 63 height 13
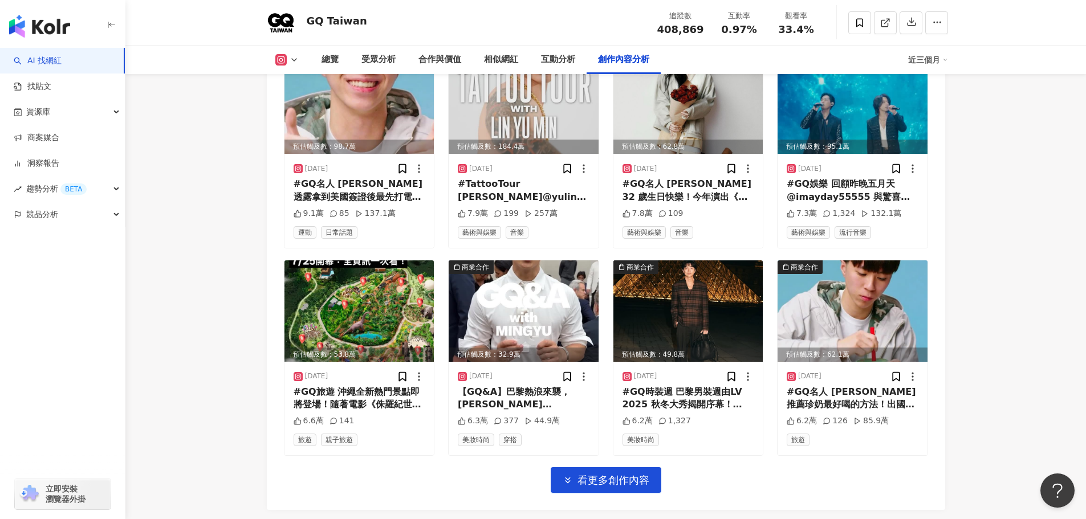
scroll to position [4014, 0]
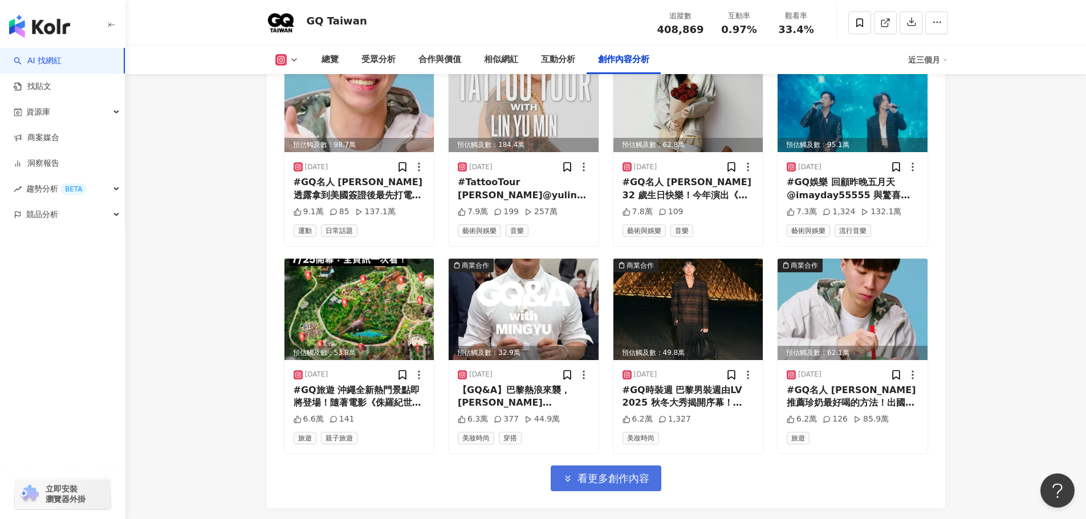
click at [587, 473] on span "看更多創作內容" at bounding box center [613, 479] width 72 height 13
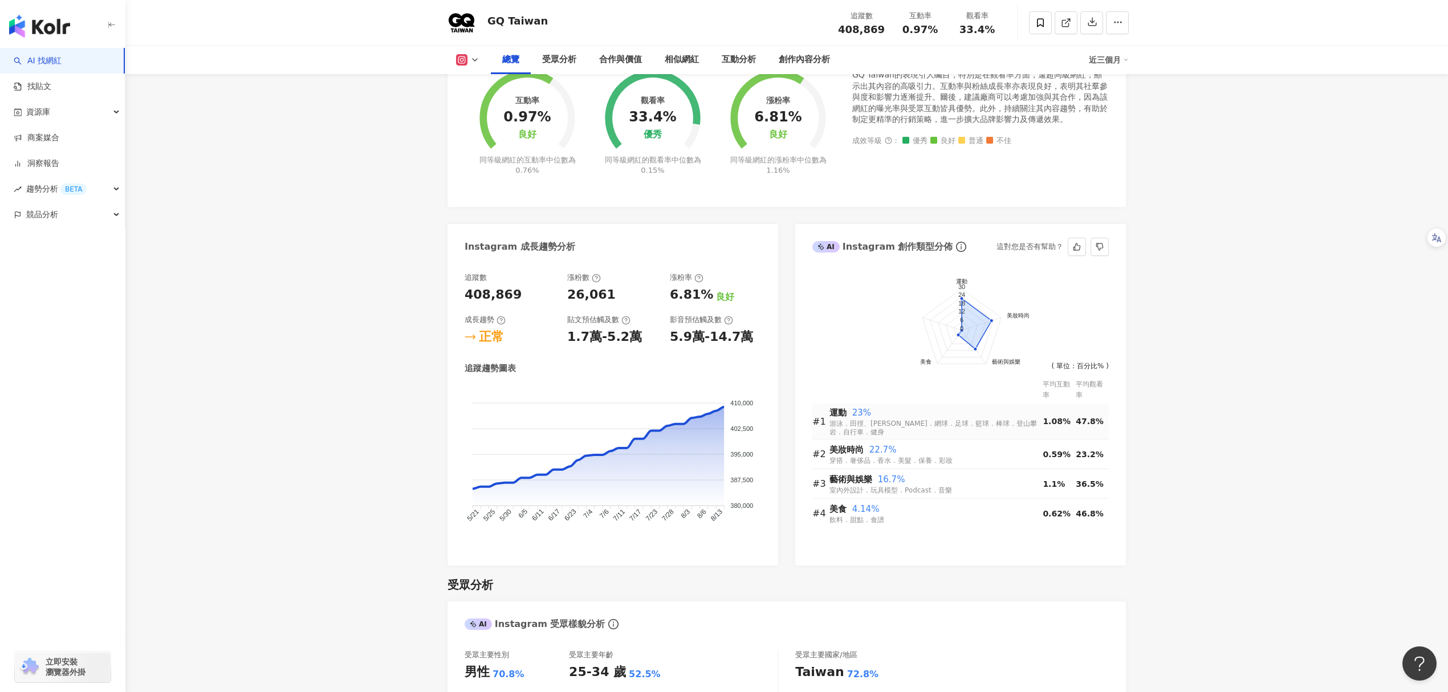
scroll to position [438, 0]
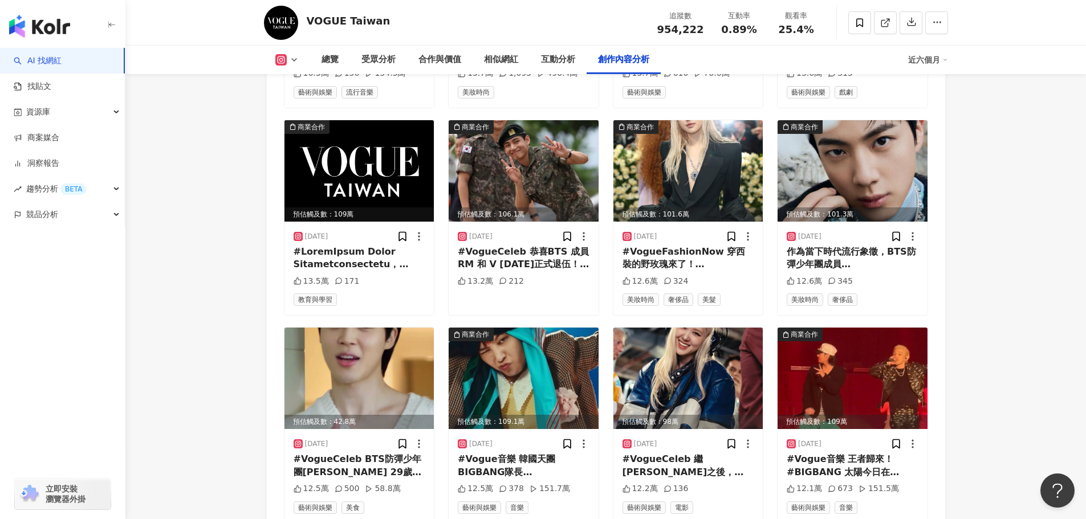
scroll to position [4601, 0]
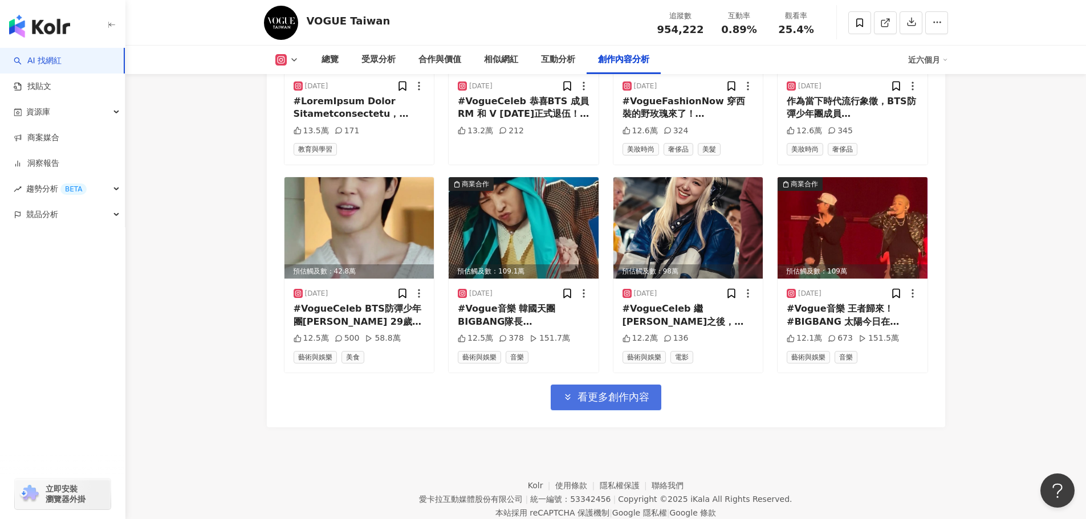
click at [625, 391] on span "看更多創作內容" at bounding box center [613, 397] width 72 height 13
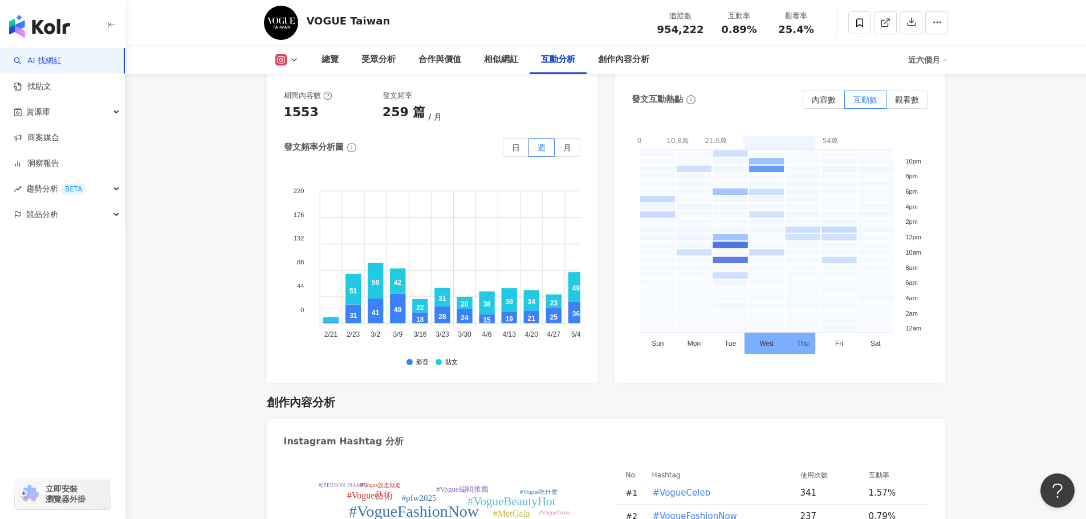
scroll to position [3347, 0]
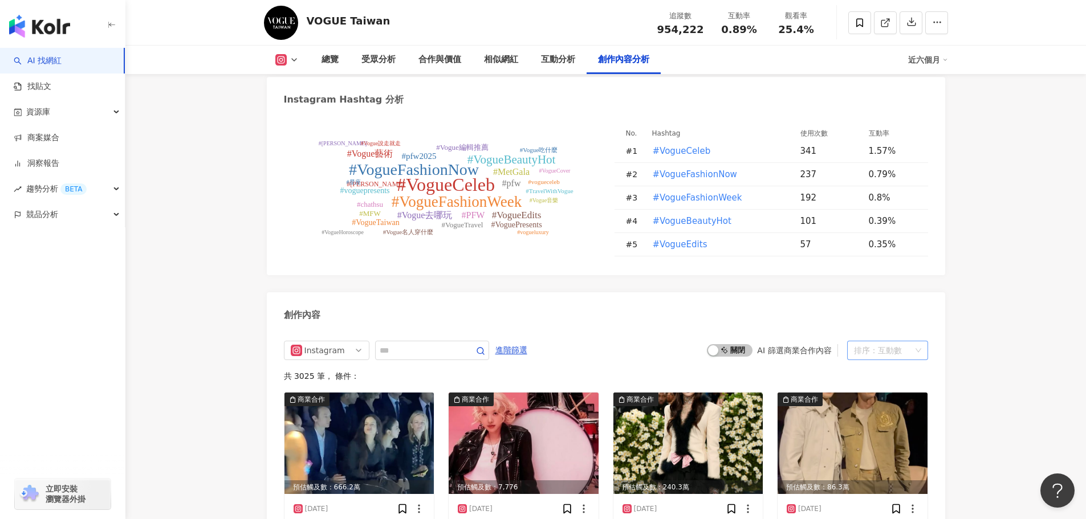
click at [884, 341] on div "互動數" at bounding box center [890, 350] width 24 height 18
click at [872, 401] on div "按讚數" at bounding box center [887, 398] width 63 height 13
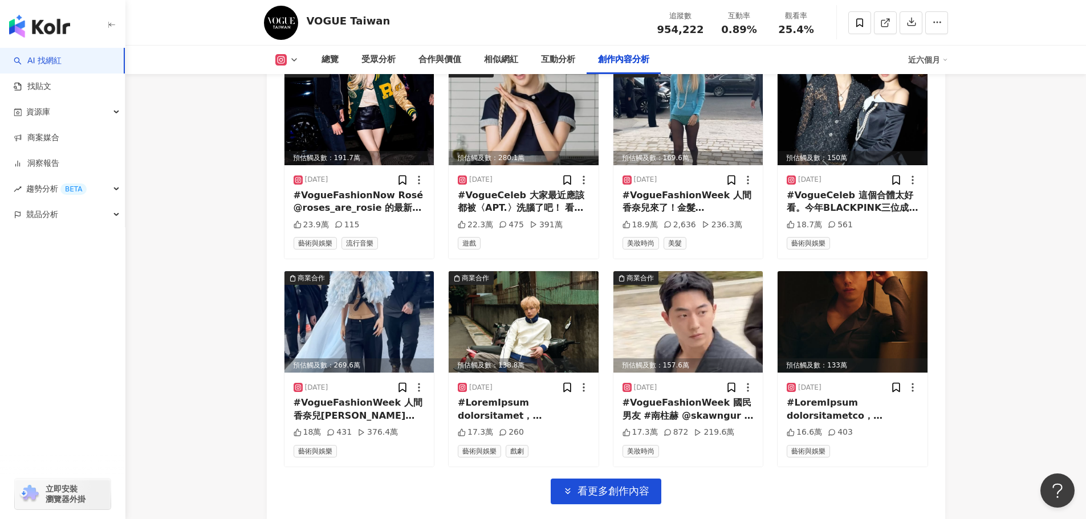
scroll to position [3978, 0]
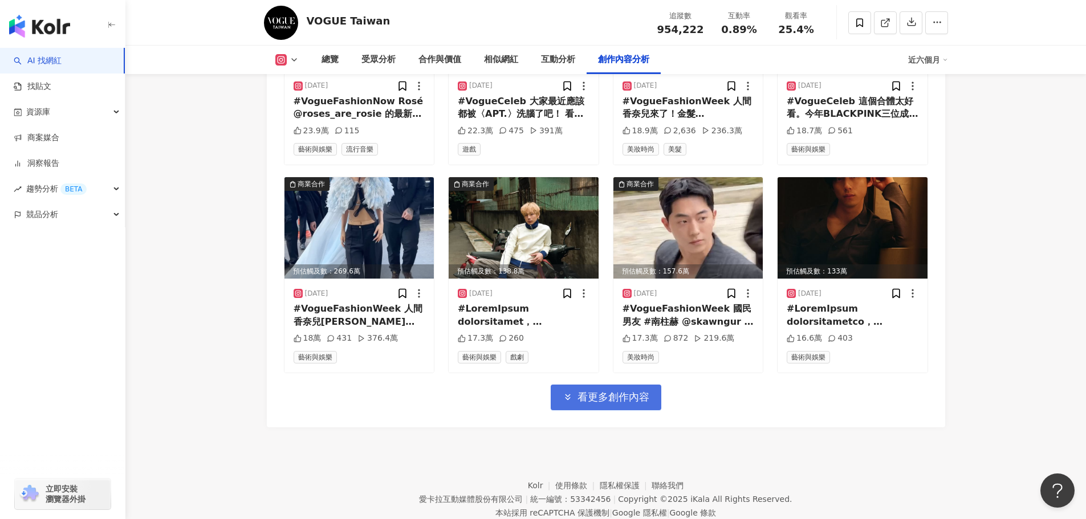
click at [580, 385] on button "看更多創作內容" at bounding box center [606, 398] width 111 height 26
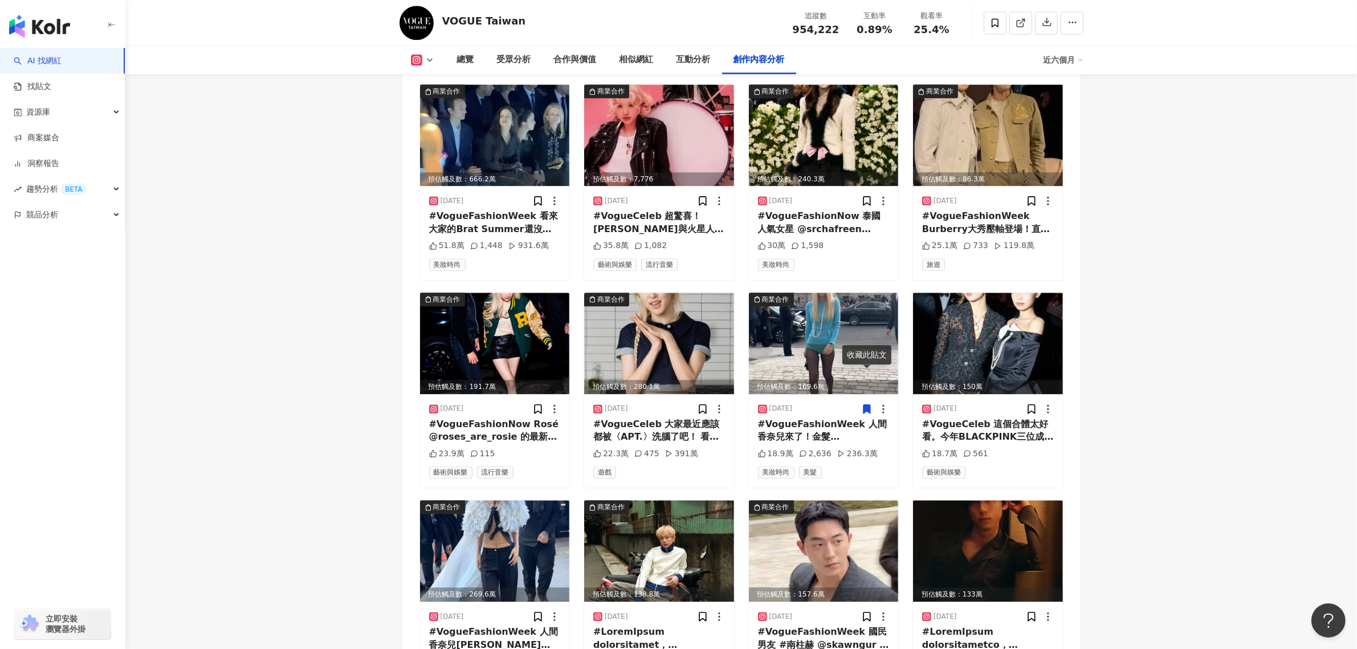
scroll to position [3637, 0]
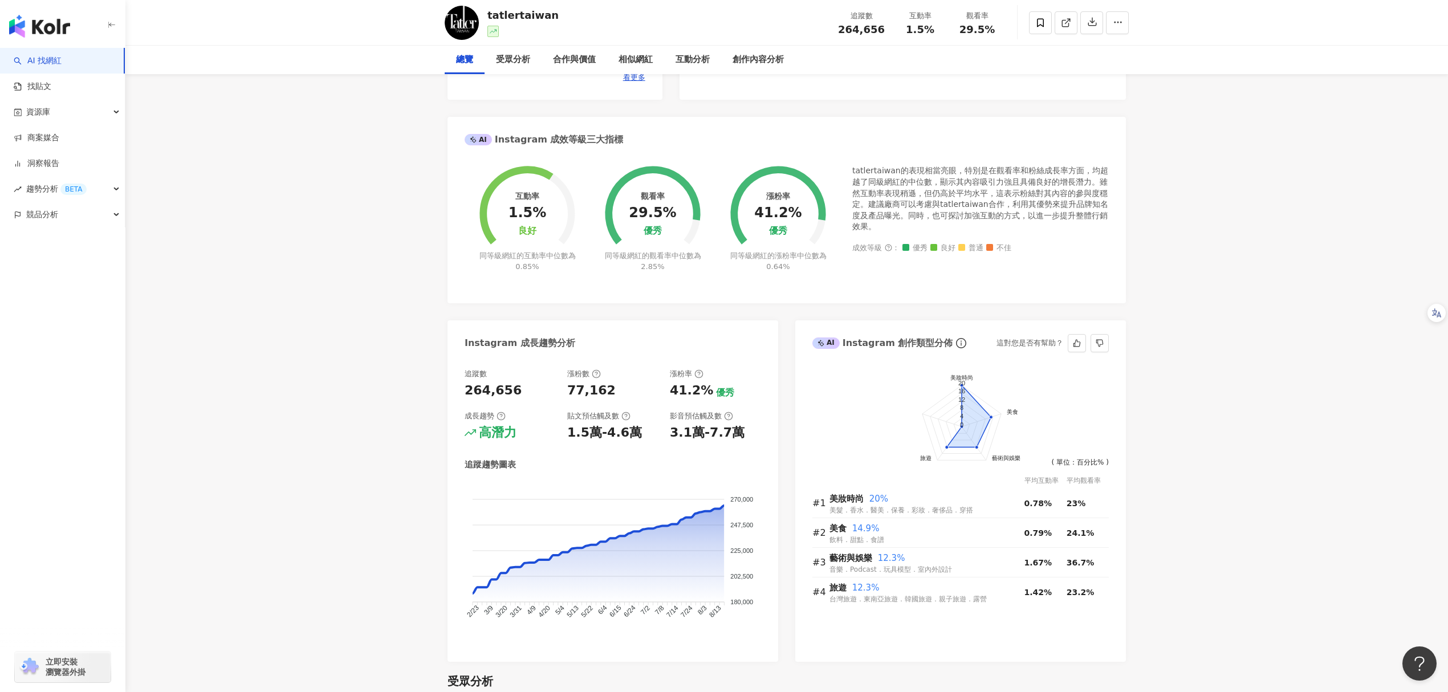
scroll to position [304, 0]
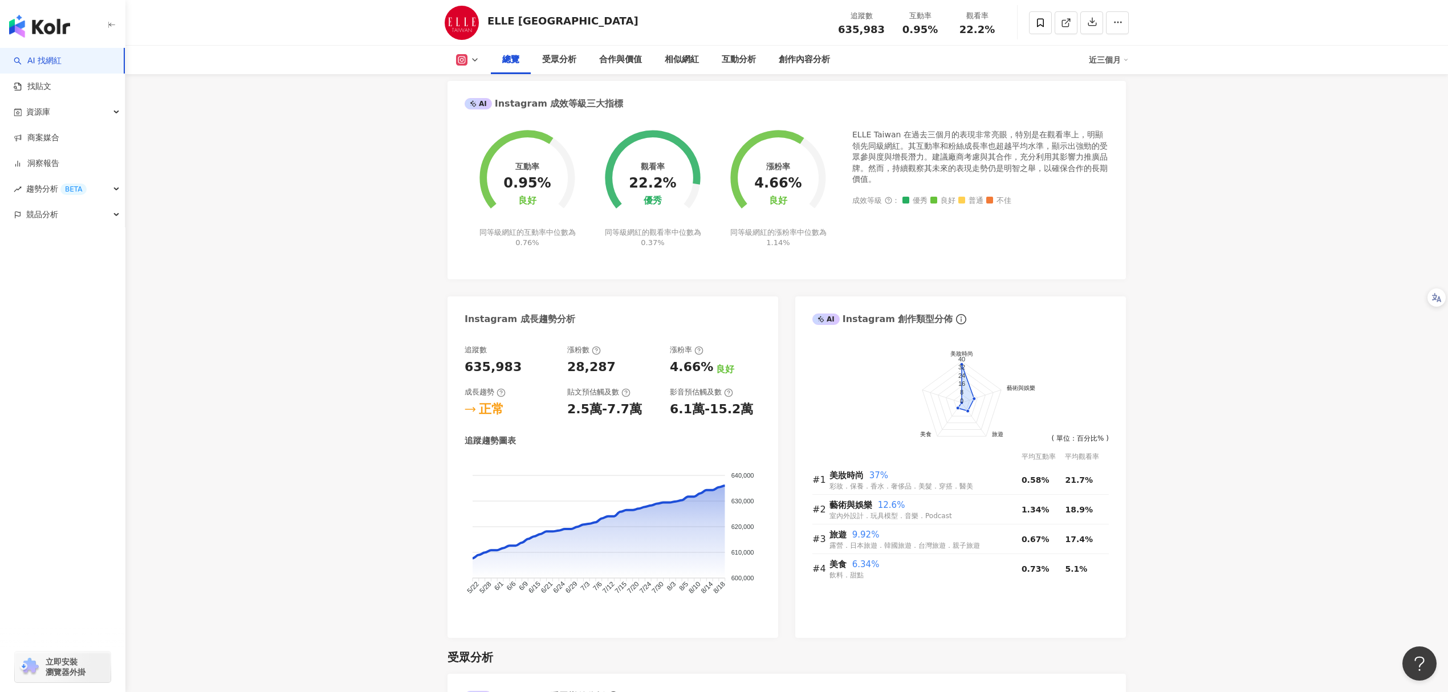
scroll to position [304, 0]
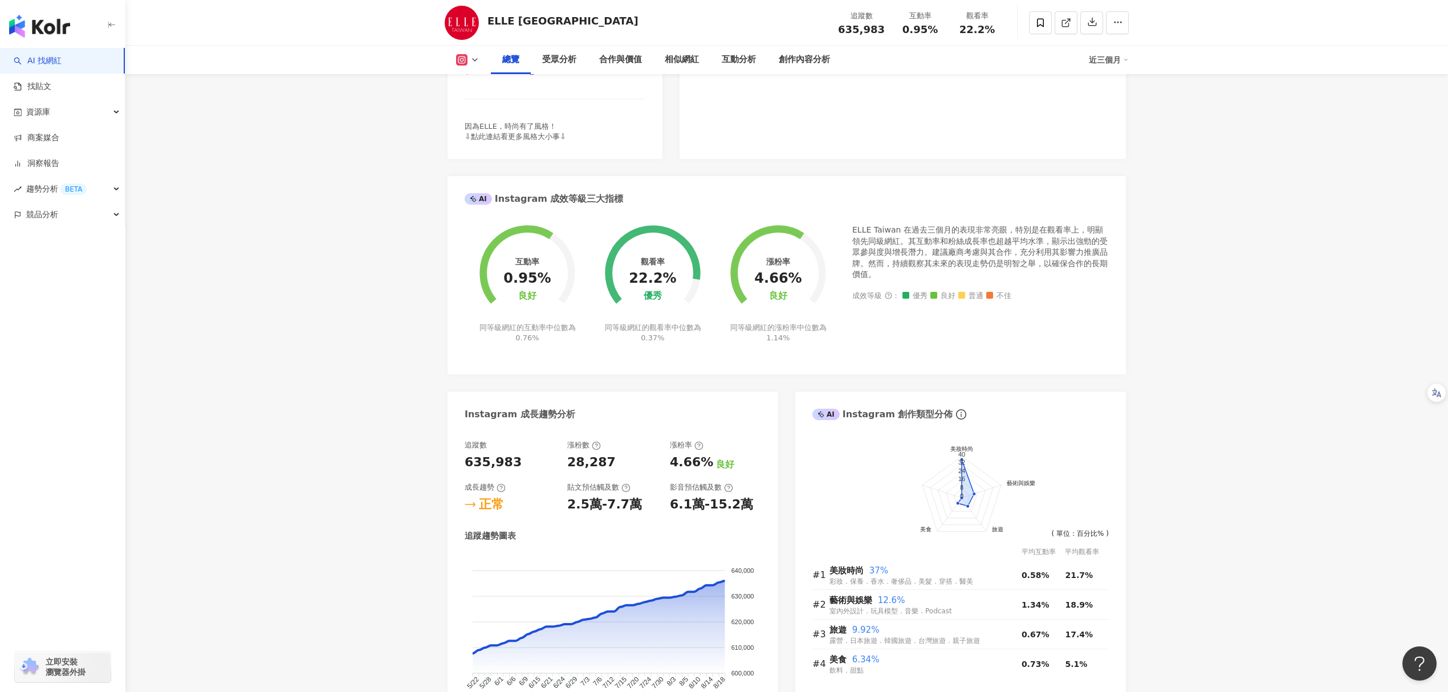
click at [1100, 60] on div "近三個月" at bounding box center [1109, 60] width 40 height 18
click at [1112, 111] on link "近六個月" at bounding box center [1114, 107] width 32 height 13
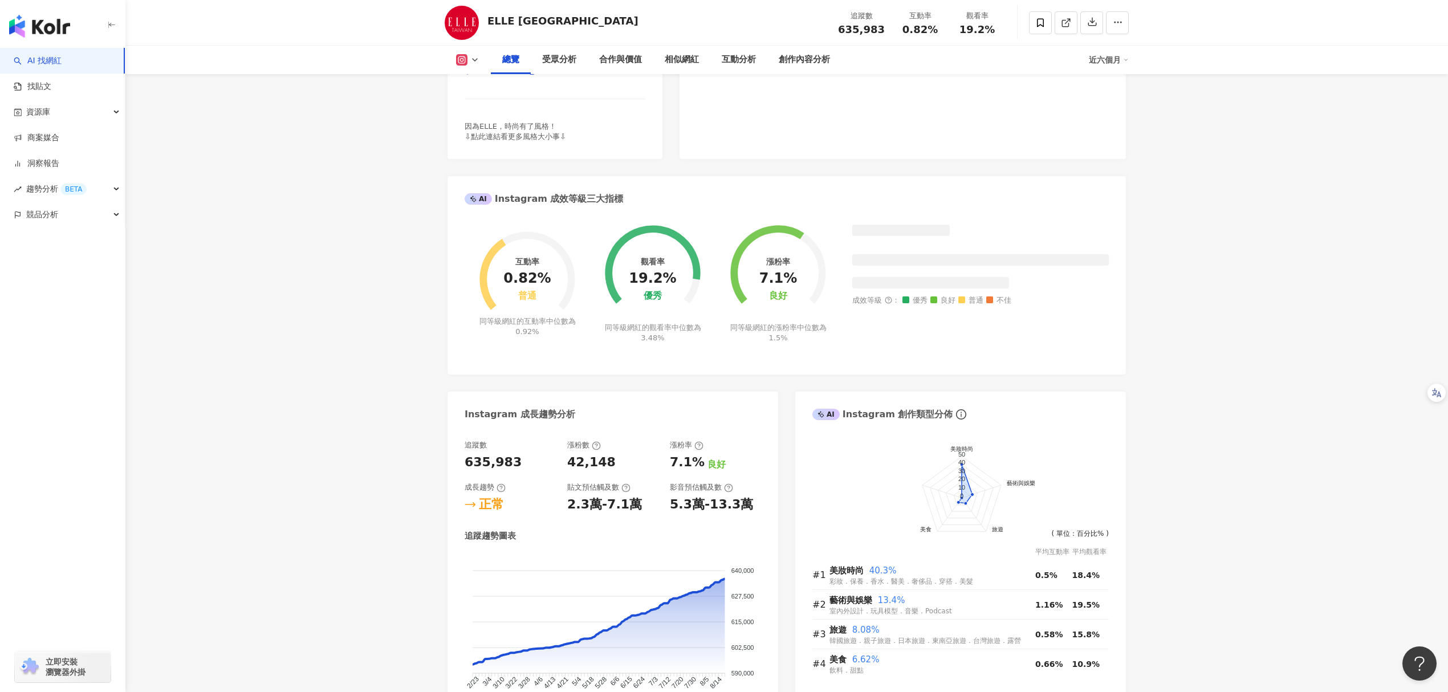
scroll to position [456, 0]
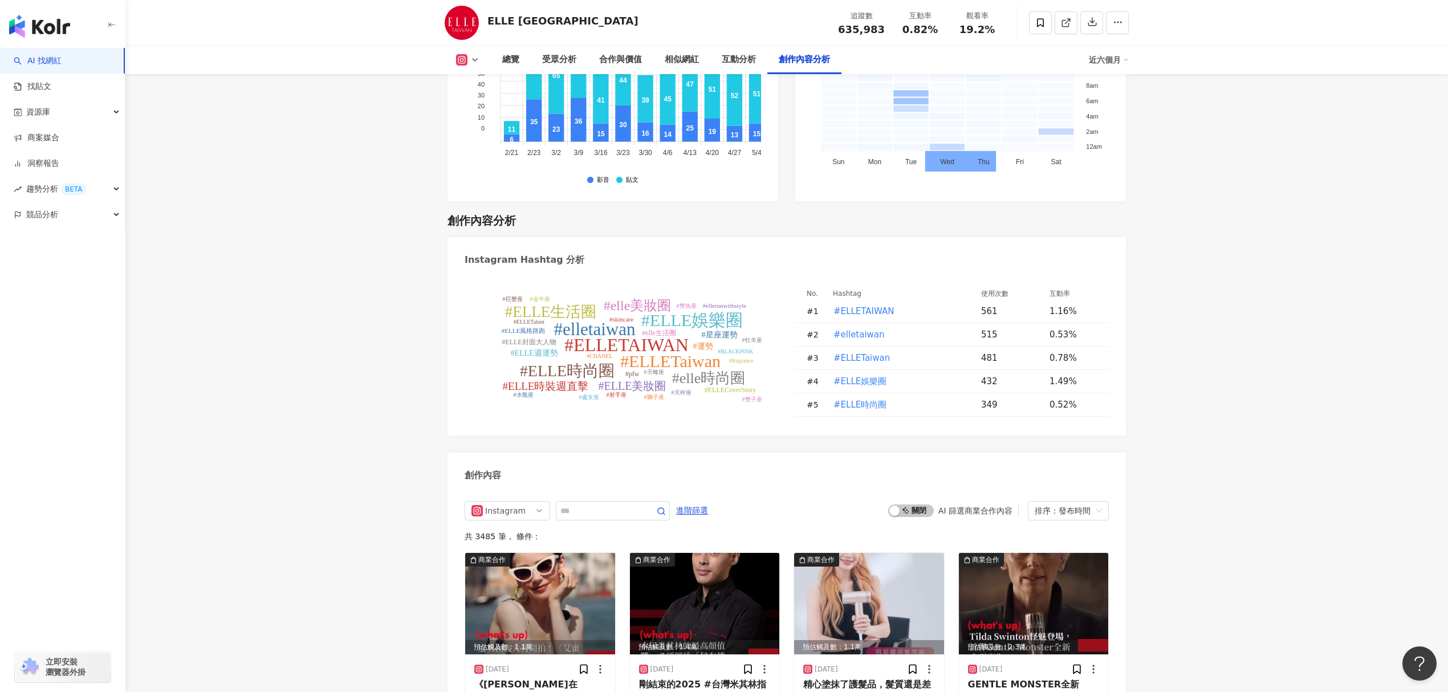
scroll to position [3344, 0]
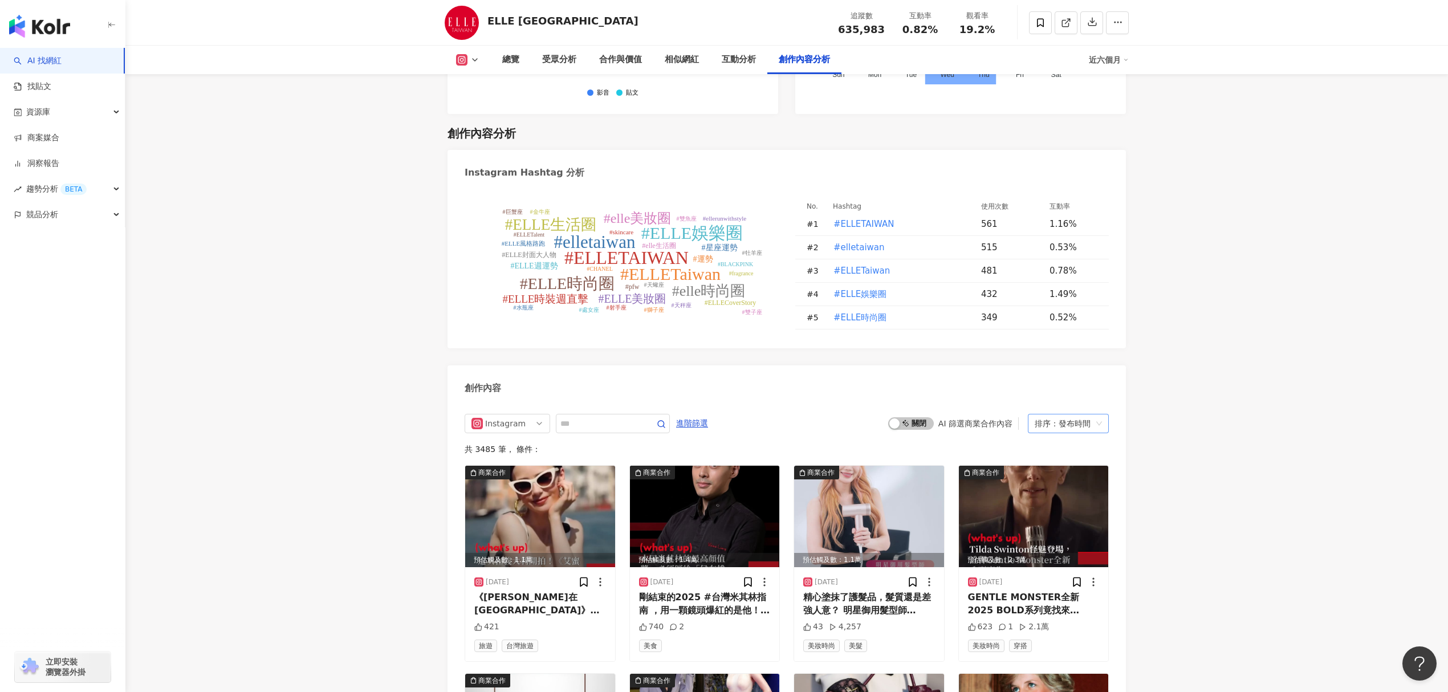
drag, startPoint x: 1088, startPoint y: 388, endPoint x: 1087, endPoint y: 394, distance: 6.9
click at [1088, 414] on div "排序：發布時間" at bounding box center [1063, 423] width 57 height 18
click at [1061, 464] on div "按讚數" at bounding box center [1068, 467] width 63 height 13
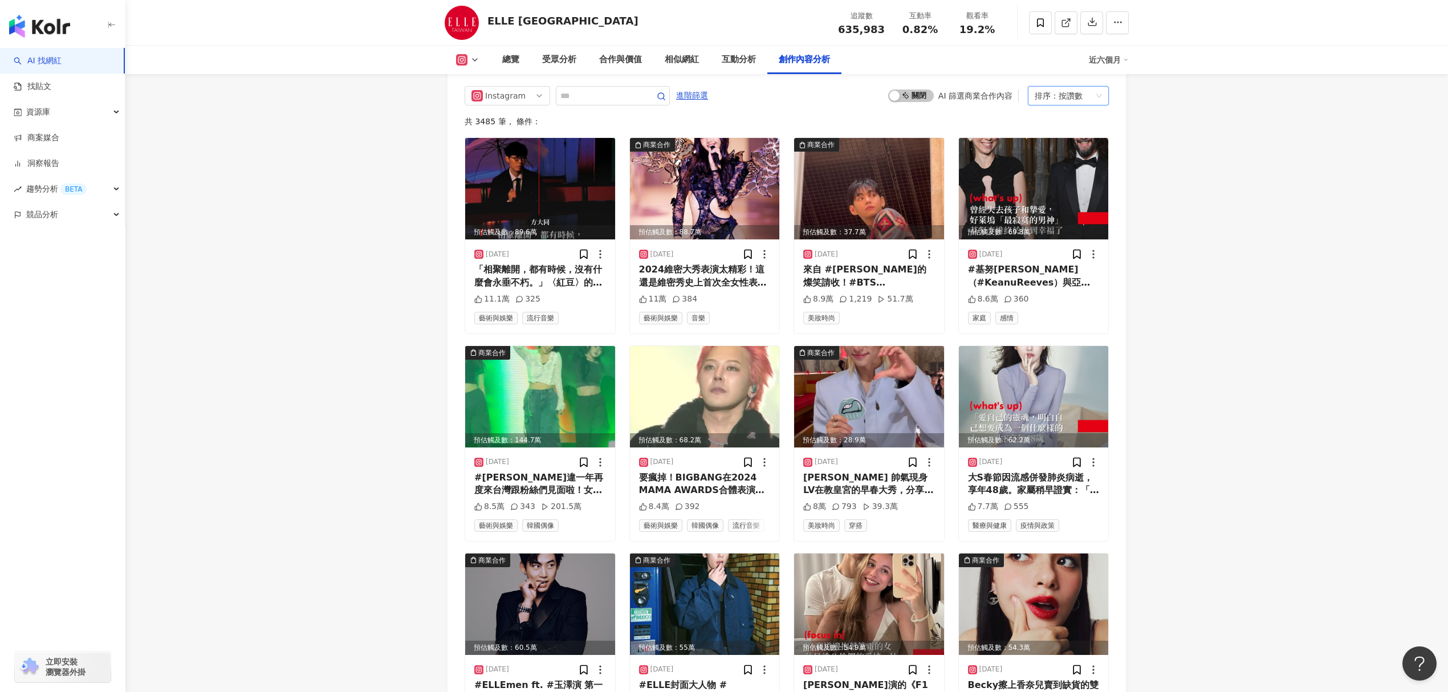
scroll to position [3672, 0]
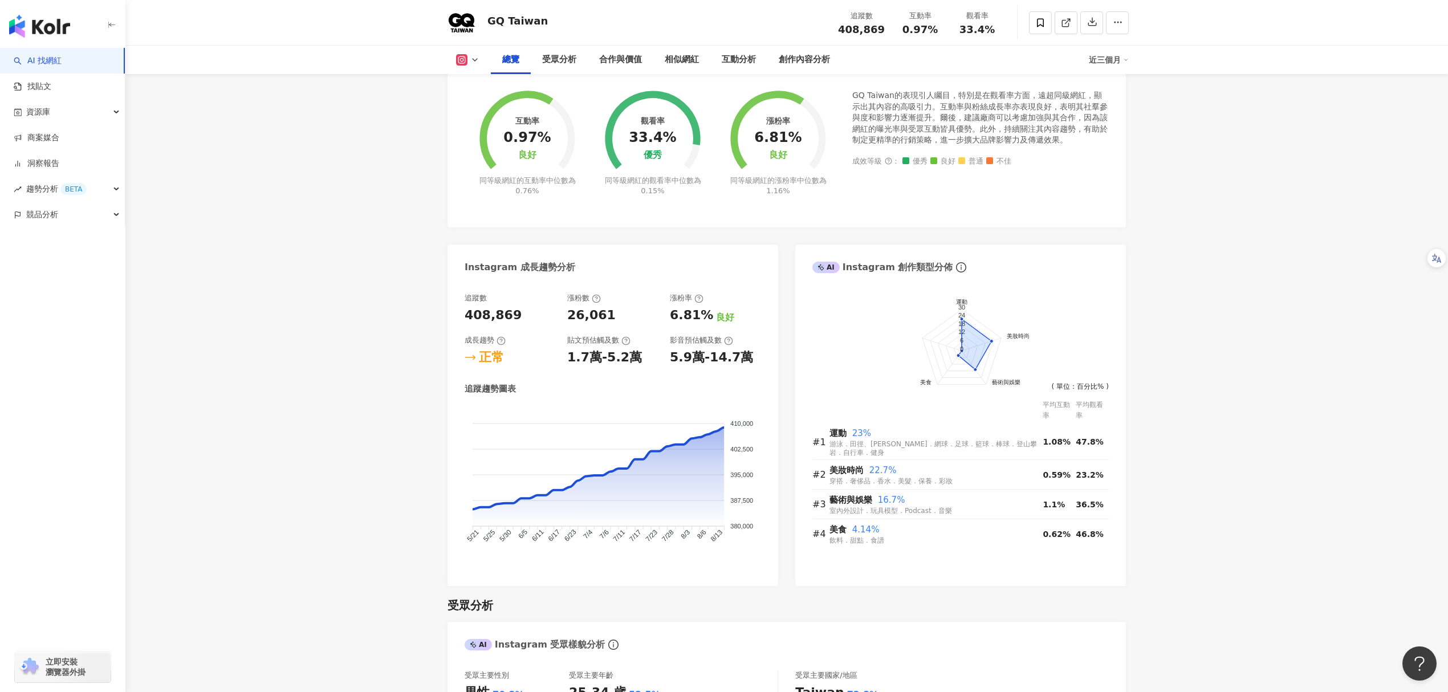
scroll to position [438, 0]
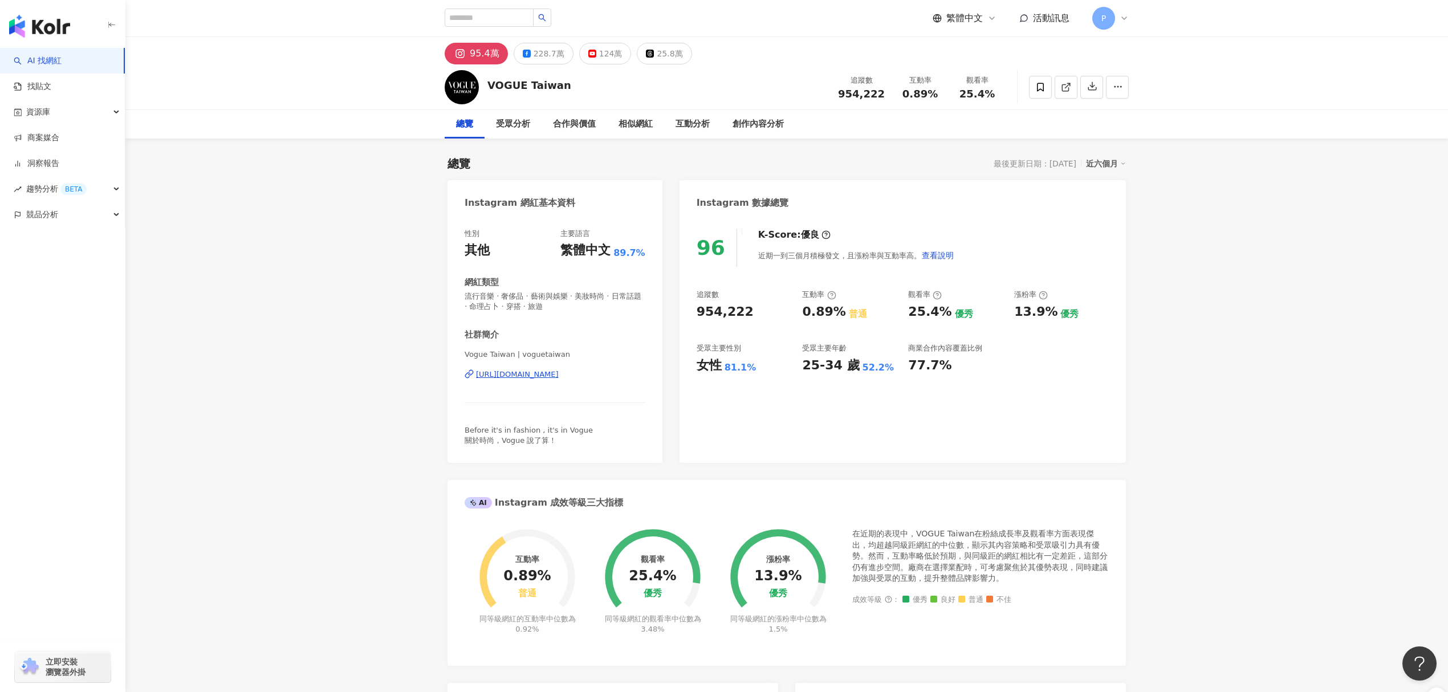
click at [1108, 121] on div "總覽 受眾分析 合作與價值 相似網紅 互動分析 創作內容分析" at bounding box center [787, 124] width 684 height 29
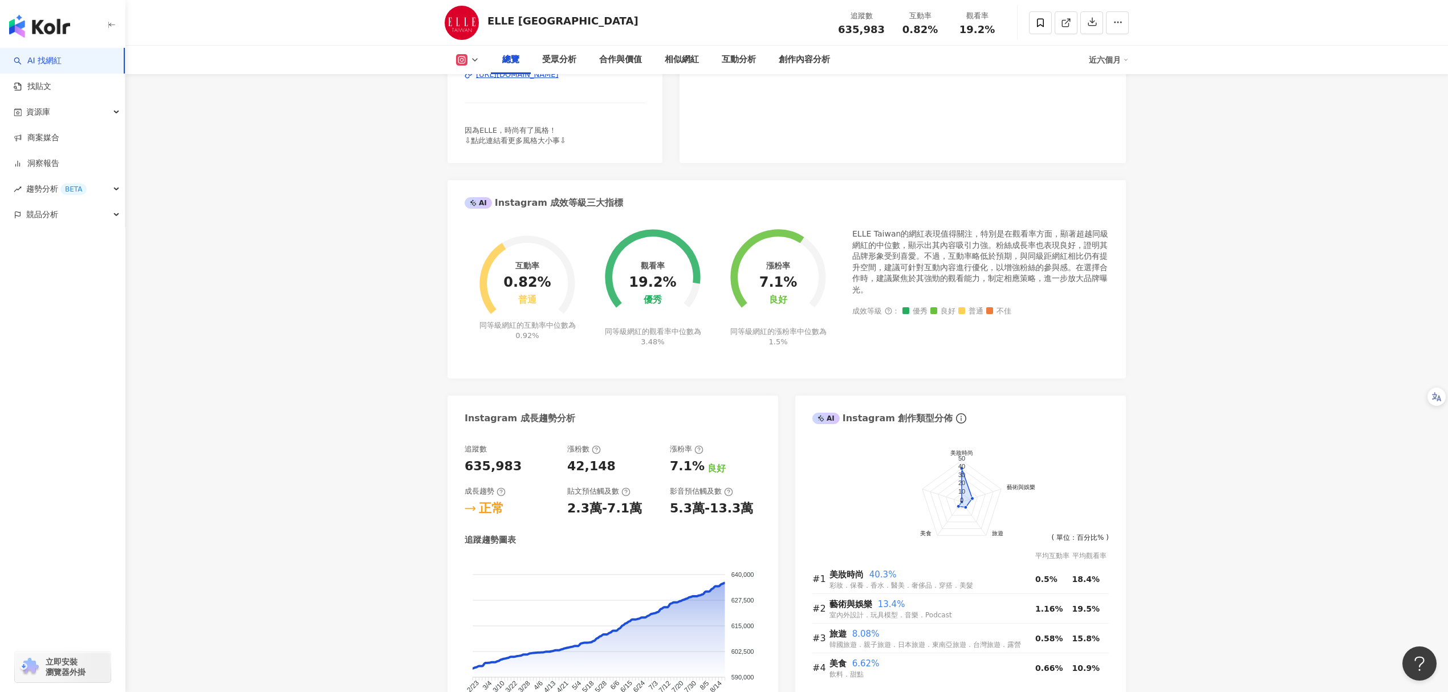
scroll to position [556, 0]
